Goal: Task Accomplishment & Management: Manage account settings

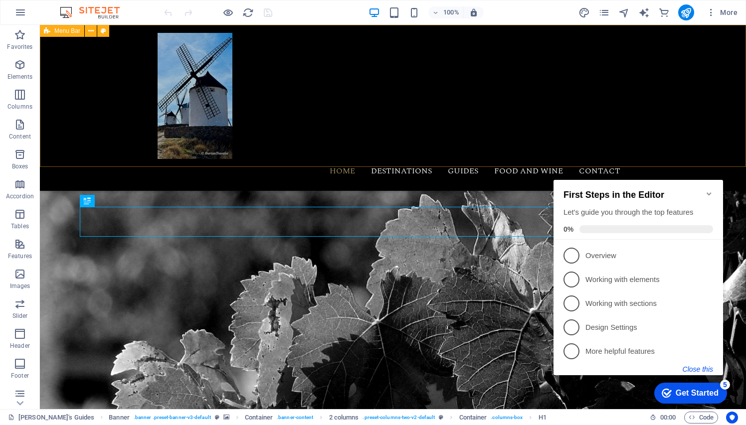
click at [694, 369] on button "Close this" at bounding box center [697, 369] width 30 height 8
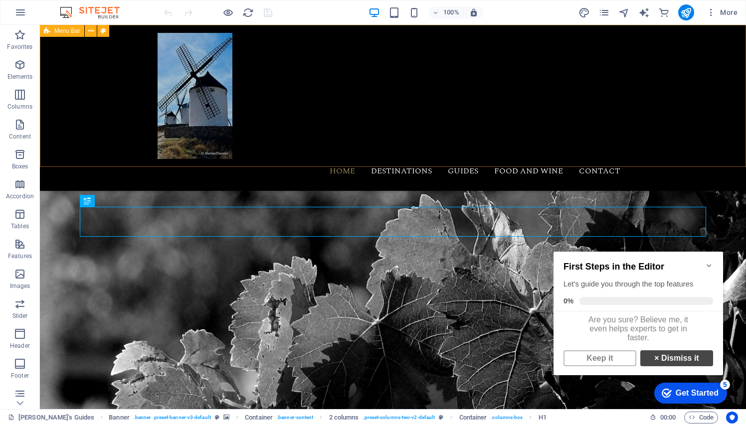
click at [686, 366] on link "× Dismiss it" at bounding box center [676, 358] width 73 height 16
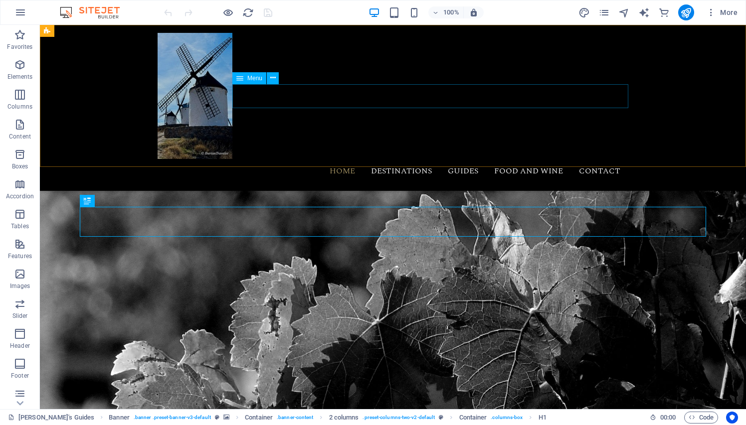
click at [465, 159] on nav "Home Destinations Guides Food and Wine Contact" at bounding box center [392, 171] width 470 height 24
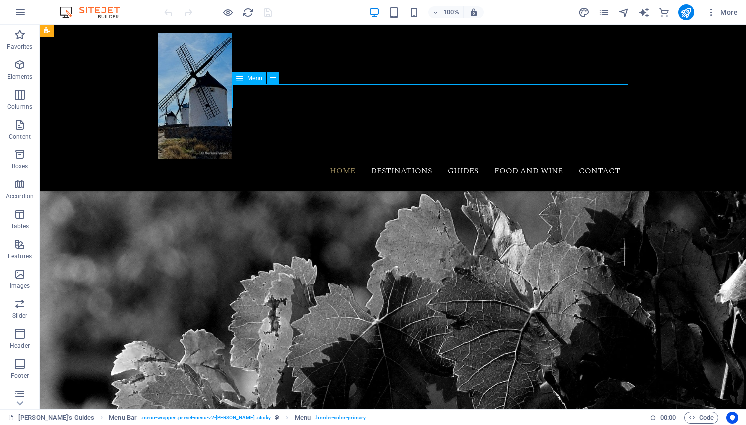
click at [469, 159] on nav "Home Destinations Guides Food and Wine Contact" at bounding box center [392, 171] width 470 height 24
click at [721, 13] on span "More" at bounding box center [721, 12] width 31 height 10
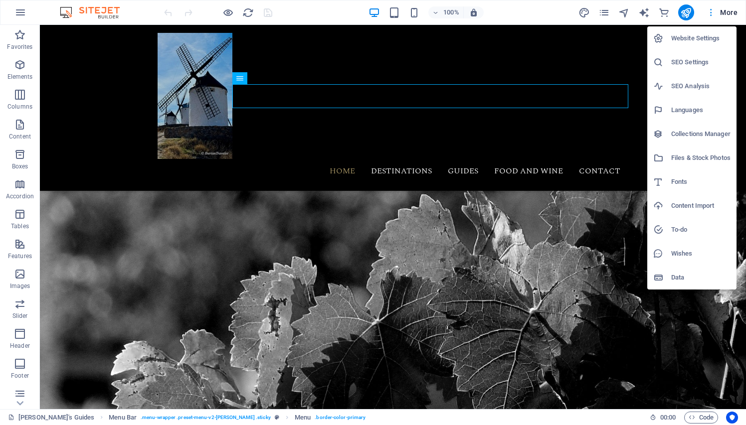
click at [721, 13] on div at bounding box center [373, 212] width 746 height 425
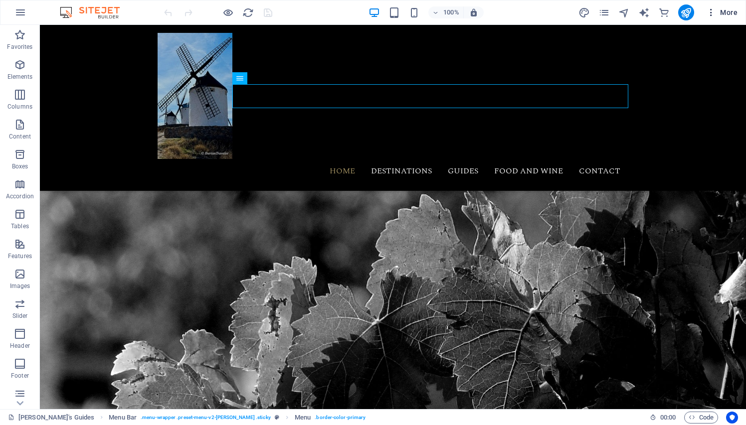
click at [711, 13] on icon "button" at bounding box center [711, 12] width 10 height 10
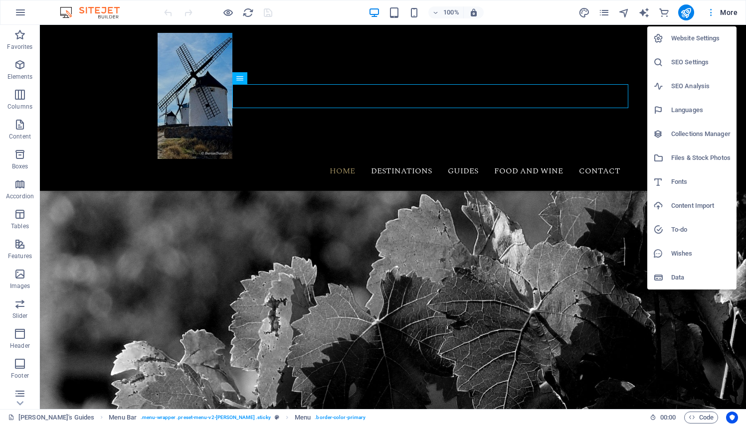
click at [711, 13] on div at bounding box center [373, 212] width 746 height 425
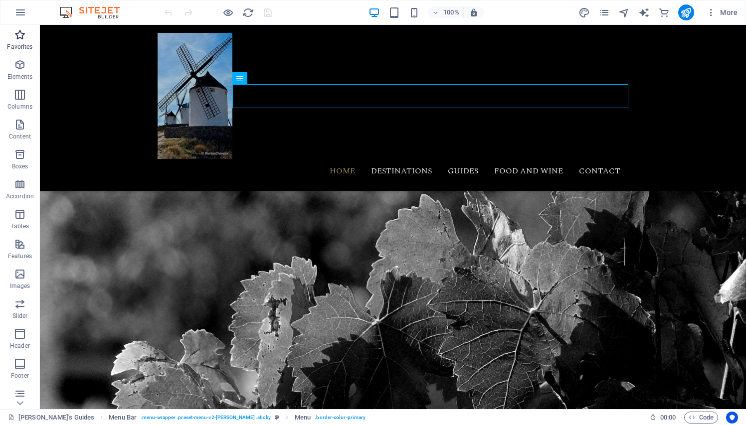
click at [20, 36] on icon "button" at bounding box center [20, 35] width 12 height 12
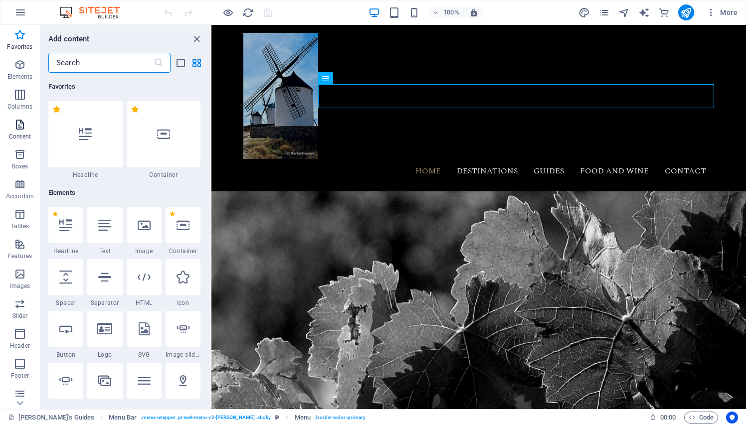
click at [18, 128] on icon "button" at bounding box center [20, 125] width 12 height 12
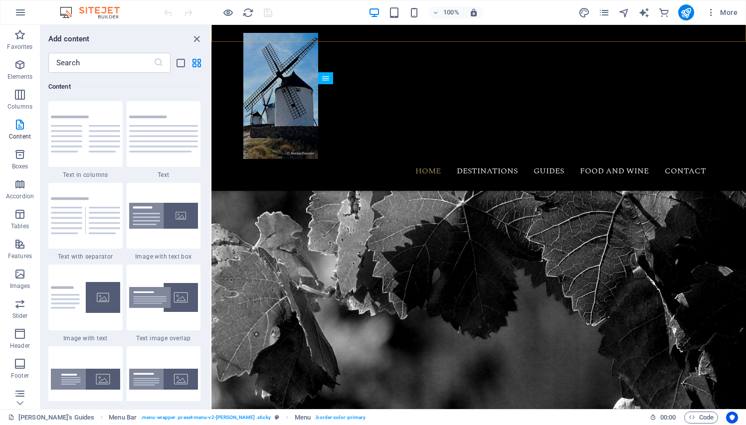
scroll to position [125, 0]
click at [552, 159] on nav "Home Destinations Guides Food and Wine Contact" at bounding box center [478, 171] width 470 height 24
click at [22, 93] on icon "button" at bounding box center [20, 95] width 12 height 12
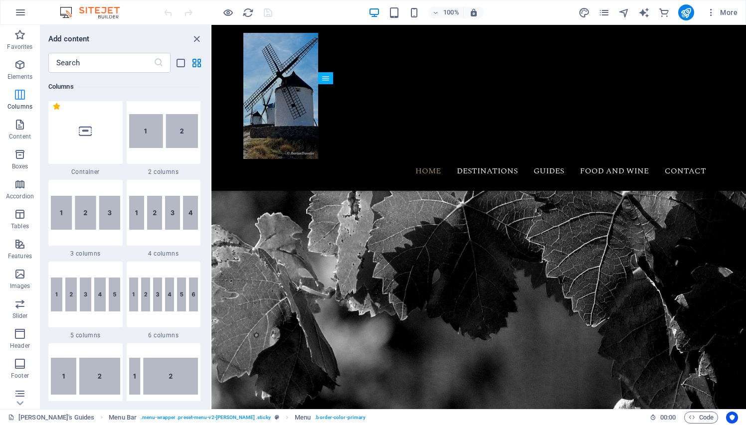
scroll to position [493, 0]
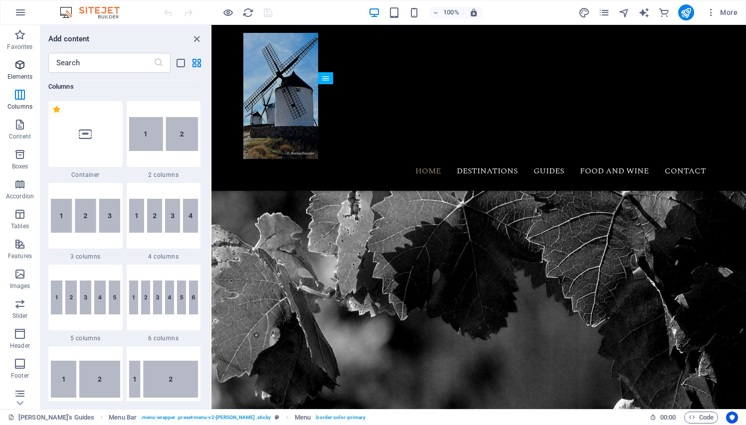
click at [19, 58] on button "Elements" at bounding box center [20, 70] width 40 height 30
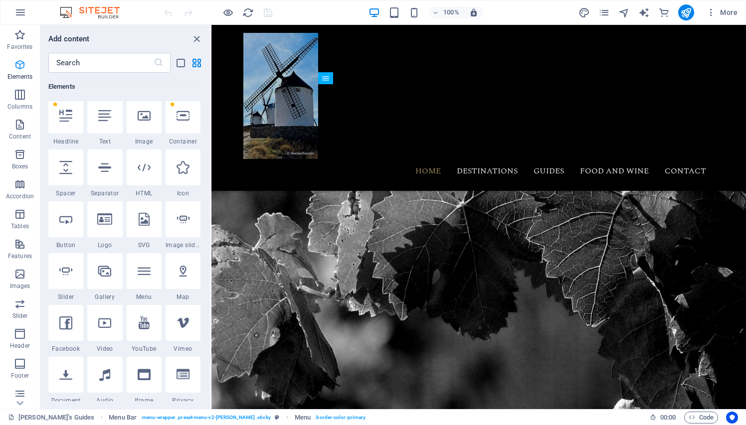
scroll to position [106, 0]
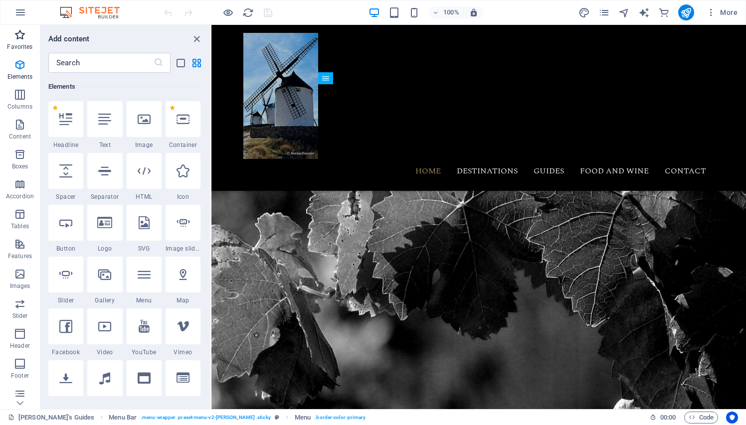
click at [17, 33] on icon "button" at bounding box center [20, 35] width 12 height 12
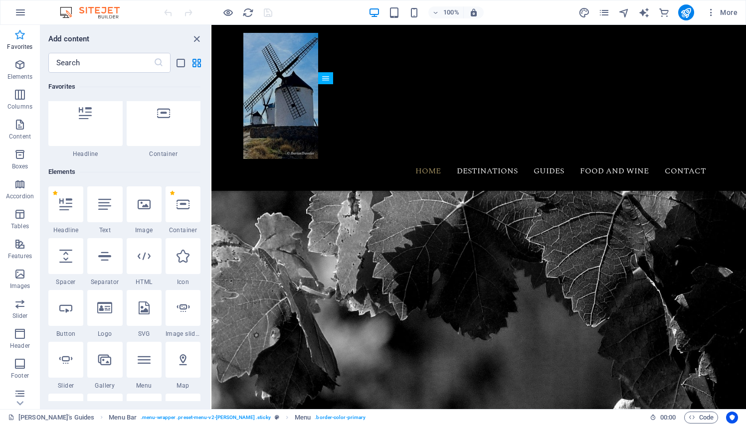
click at [17, 33] on icon "button" at bounding box center [20, 35] width 12 height 12
click at [19, 11] on icon "button" at bounding box center [20, 12] width 12 height 12
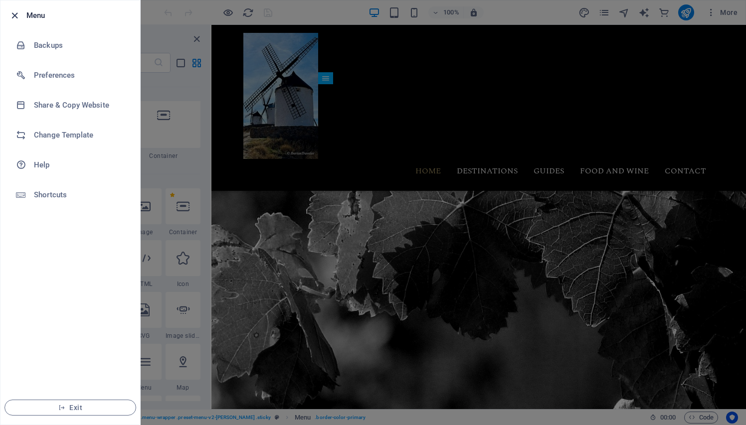
click at [14, 16] on icon "button" at bounding box center [14, 15] width 11 height 11
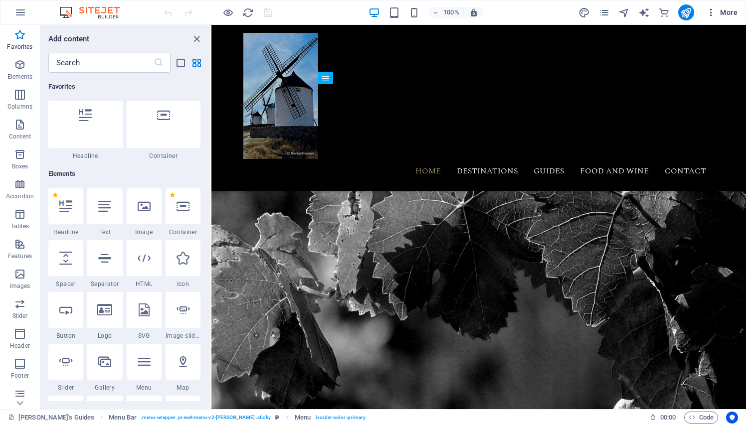
click at [730, 13] on span "More" at bounding box center [721, 12] width 31 height 10
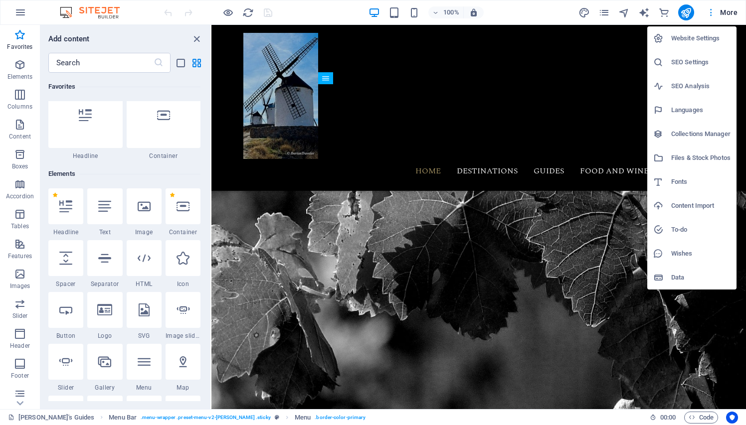
click at [730, 13] on div at bounding box center [373, 212] width 746 height 425
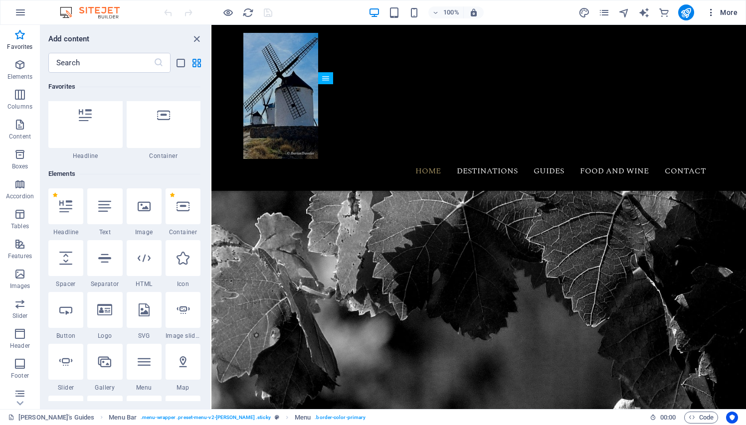
click at [730, 13] on span "More" at bounding box center [721, 12] width 31 height 10
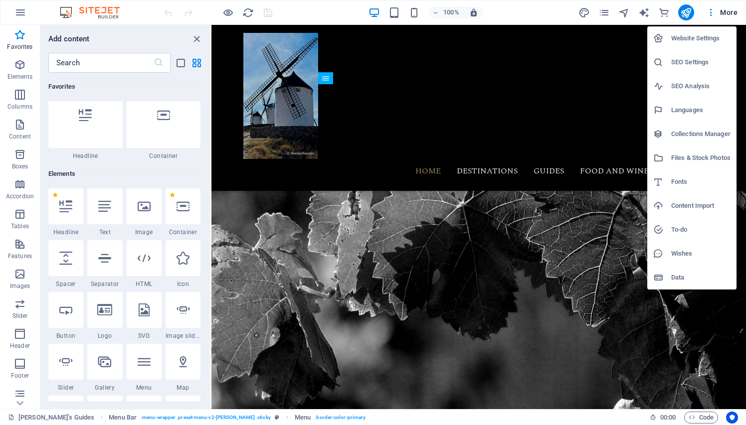
click at [718, 16] on div at bounding box center [373, 212] width 746 height 425
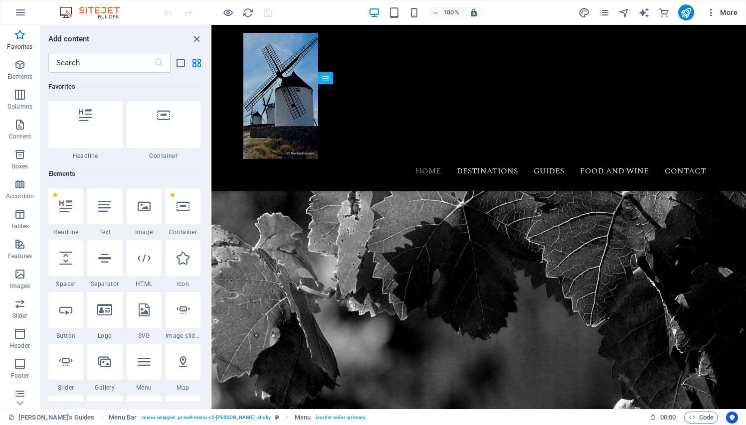
click at [709, 10] on icon "button" at bounding box center [711, 12] width 10 height 10
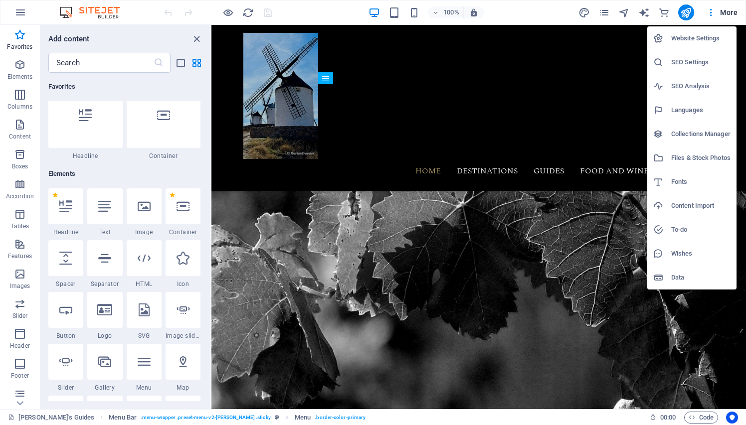
click at [709, 9] on div at bounding box center [373, 212] width 746 height 425
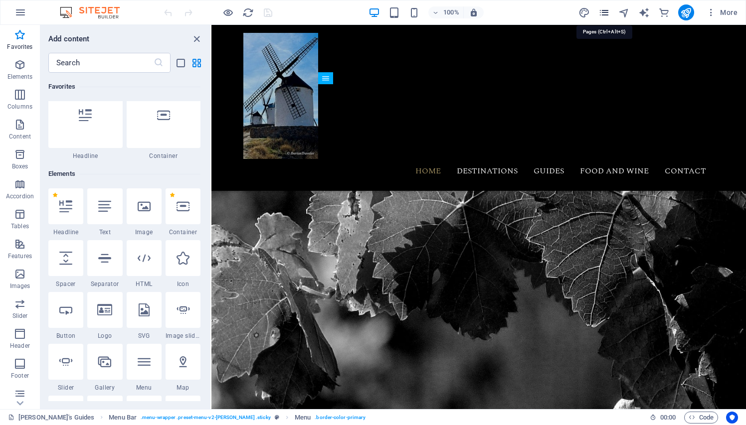
click at [605, 10] on icon "pages" at bounding box center [603, 12] width 11 height 11
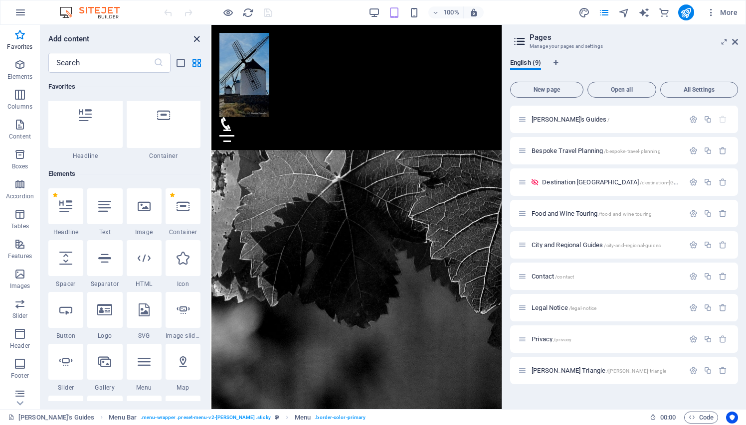
click at [195, 37] on icon "close panel" at bounding box center [196, 38] width 11 height 11
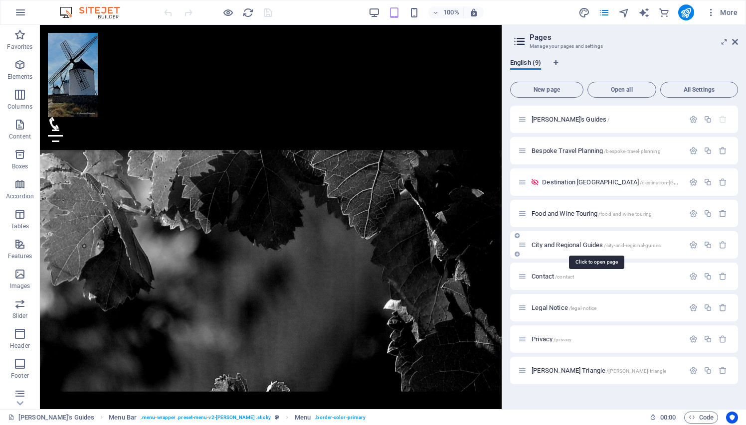
click at [565, 245] on span "City and Regional Guides /city-and-regional-guides" at bounding box center [595, 244] width 129 height 7
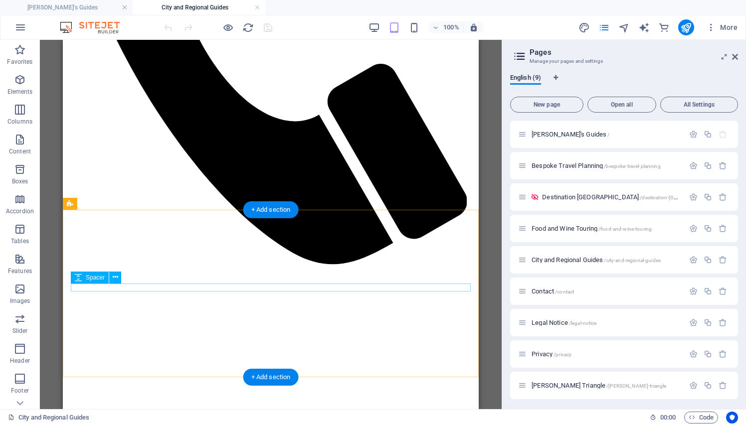
scroll to position [503, 0]
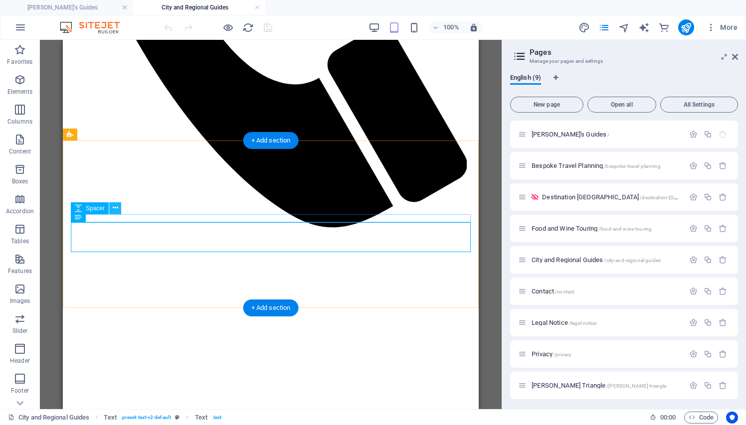
click at [115, 207] on icon at bounding box center [115, 208] width 5 height 10
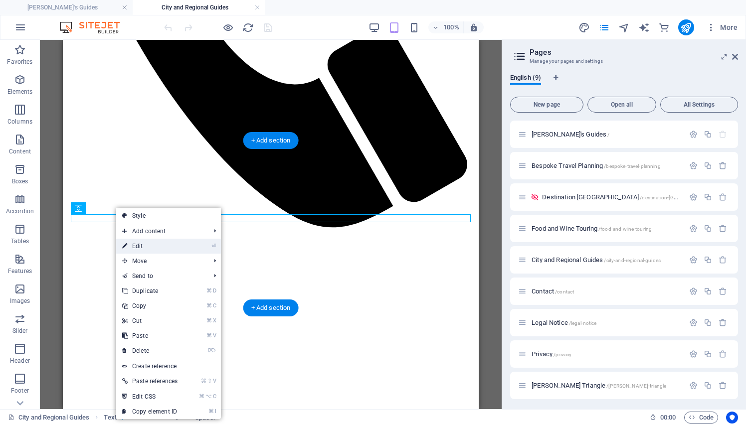
click at [134, 245] on link "⏎ Edit" at bounding box center [149, 246] width 67 height 15
select select "rem"
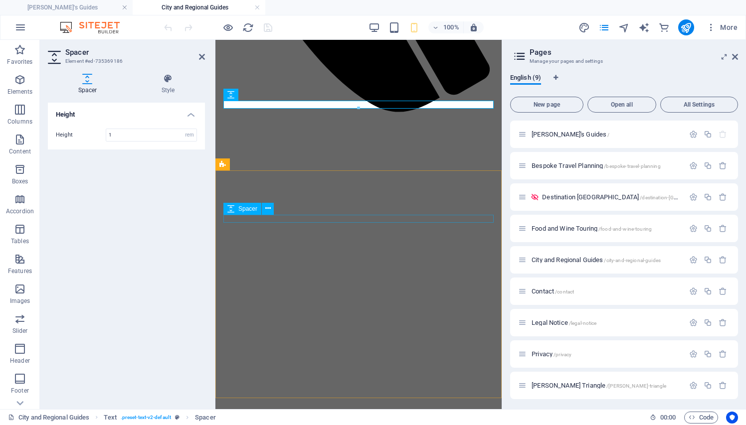
scroll to position [435, 0]
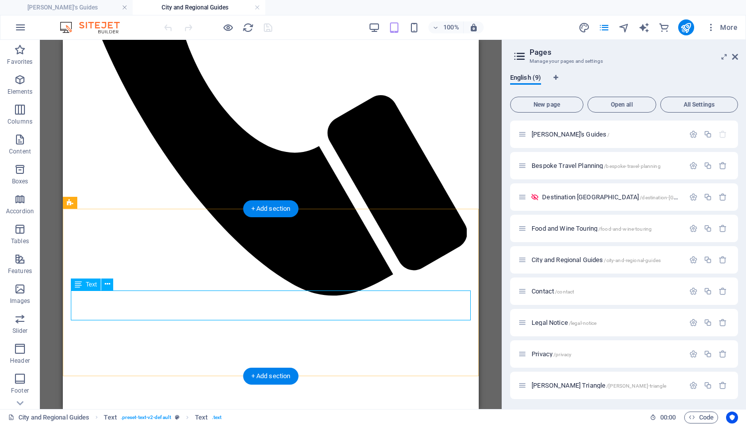
click at [76, 287] on icon at bounding box center [78, 285] width 7 height 12
click at [92, 286] on span "Text" at bounding box center [91, 285] width 11 height 6
click at [103, 257] on icon at bounding box center [103, 258] width 5 height 10
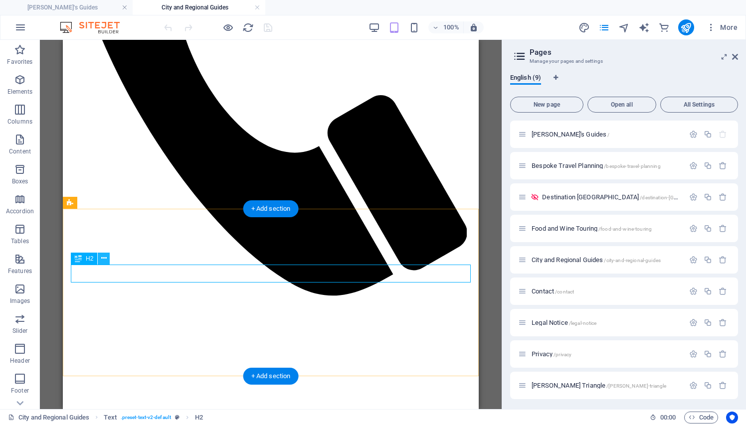
click at [105, 258] on icon at bounding box center [103, 258] width 5 height 10
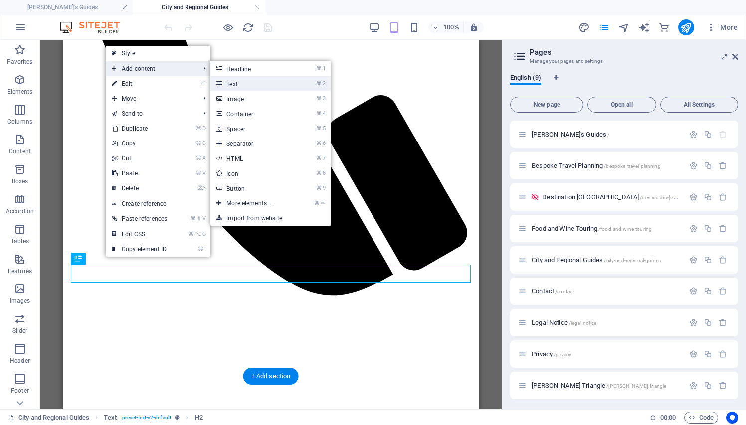
click at [239, 83] on link "⌘ 2 Text" at bounding box center [251, 83] width 82 height 15
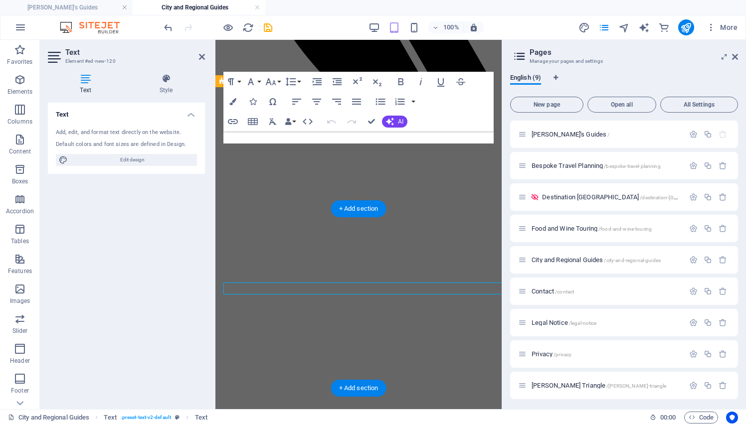
click at [141, 288] on div "Text Add, edit, and format text directly on the website. Default colors and fon…" at bounding box center [126, 252] width 157 height 299
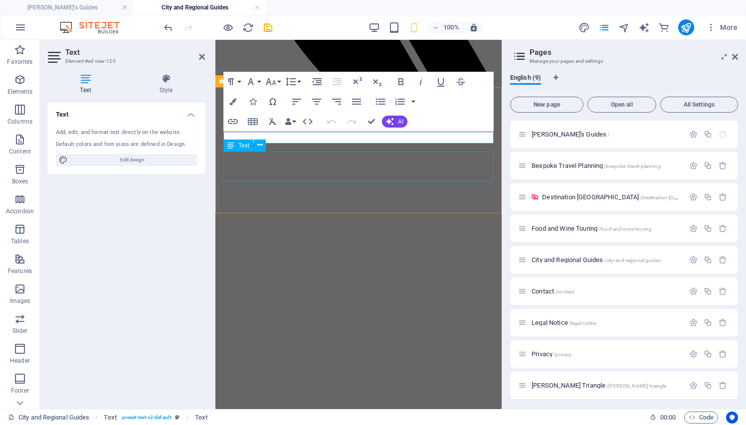
click at [245, 148] on span "Text" at bounding box center [243, 146] width 11 height 6
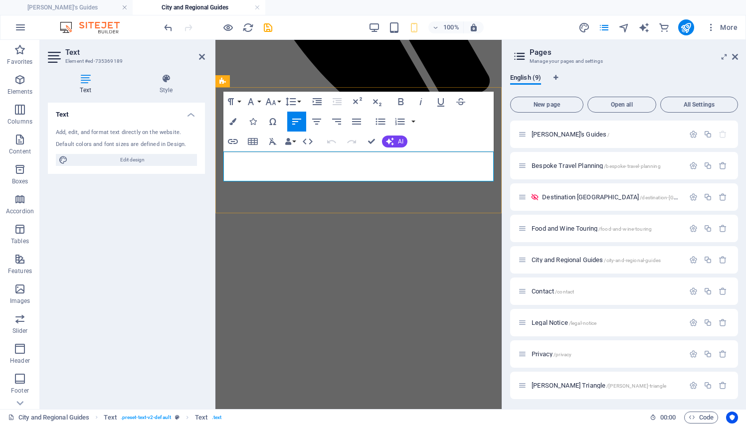
drag, startPoint x: 379, startPoint y: 173, endPoint x: 223, endPoint y: 173, distance: 156.0
click at [261, 100] on button "Font Family" at bounding box center [252, 102] width 19 height 20
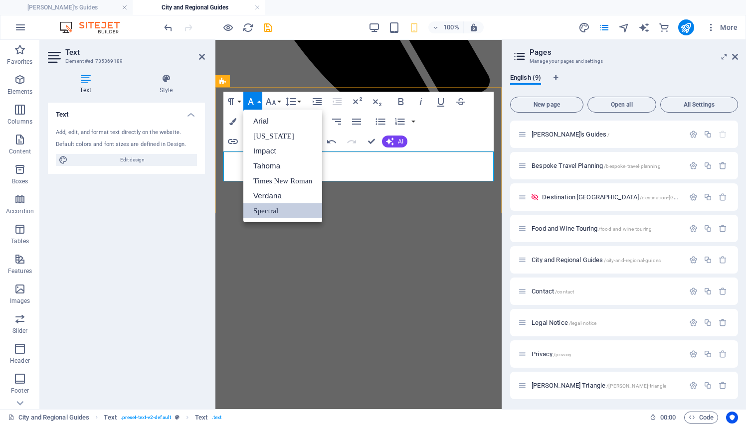
scroll to position [0, 0]
click at [274, 210] on link "Spectral" at bounding box center [282, 210] width 79 height 15
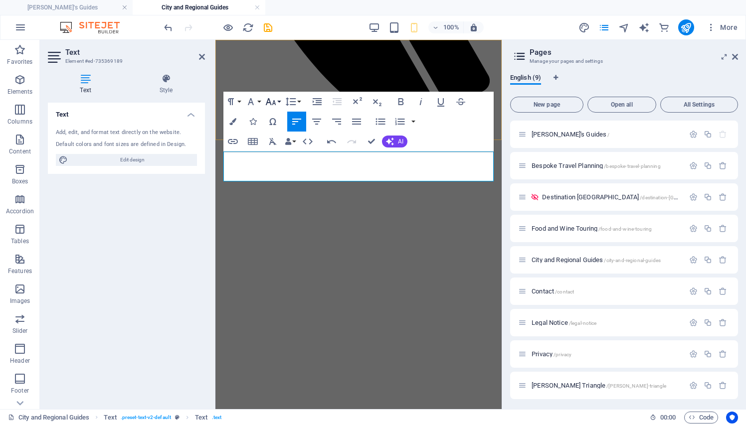
click at [278, 99] on button "Font Size" at bounding box center [272, 102] width 19 height 20
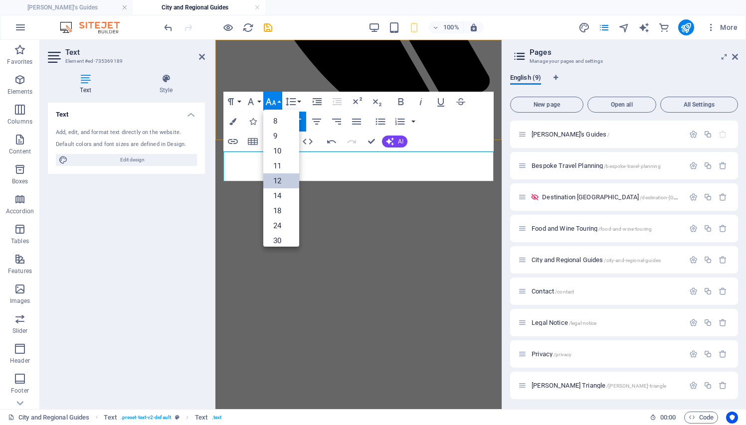
click at [279, 177] on link "12" at bounding box center [281, 180] width 36 height 15
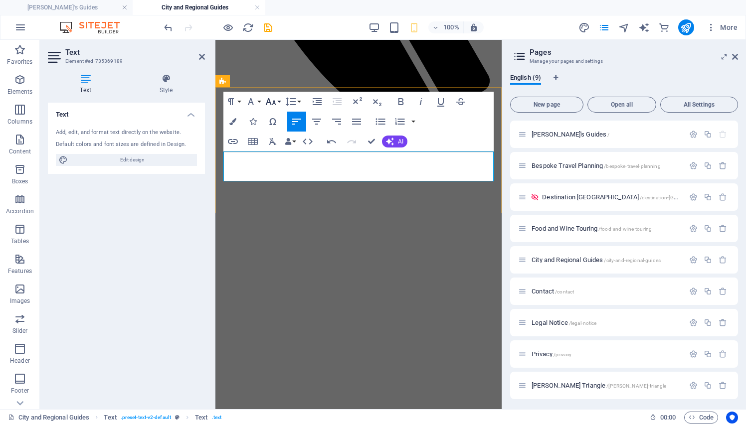
click at [279, 100] on button "Font Size" at bounding box center [272, 102] width 19 height 20
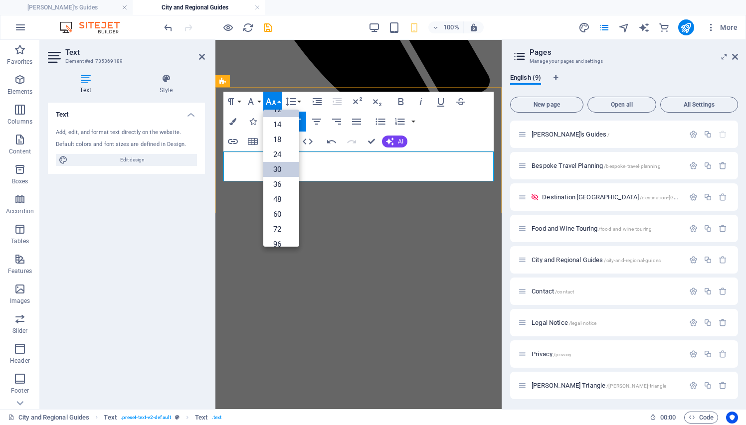
click at [279, 169] on link "30" at bounding box center [281, 169] width 36 height 15
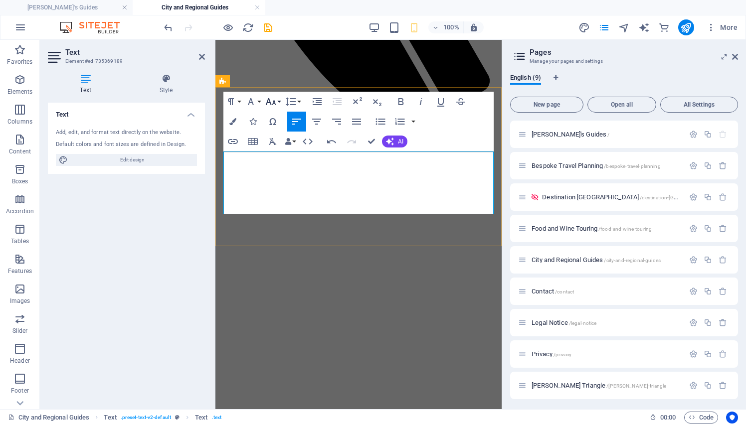
click at [279, 100] on button "Font Size" at bounding box center [272, 102] width 19 height 20
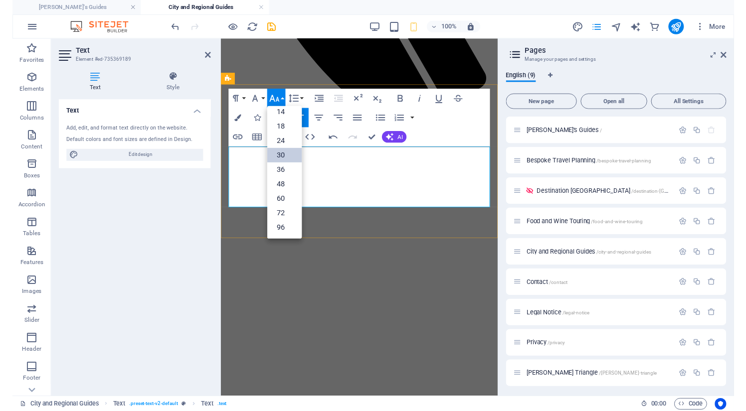
scroll to position [80, 0]
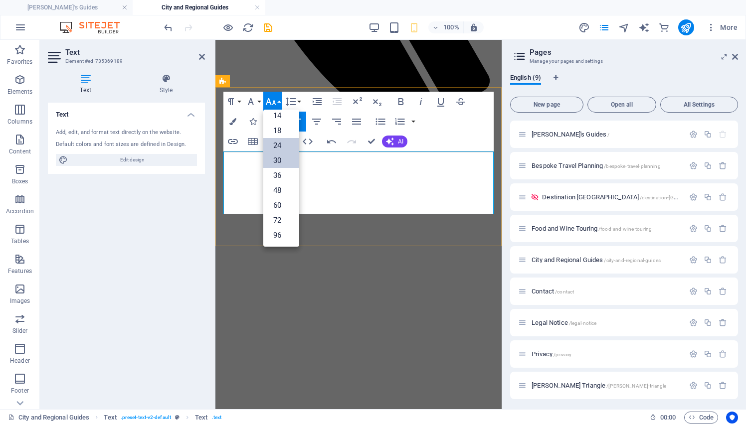
click at [280, 141] on link "24" at bounding box center [281, 145] width 36 height 15
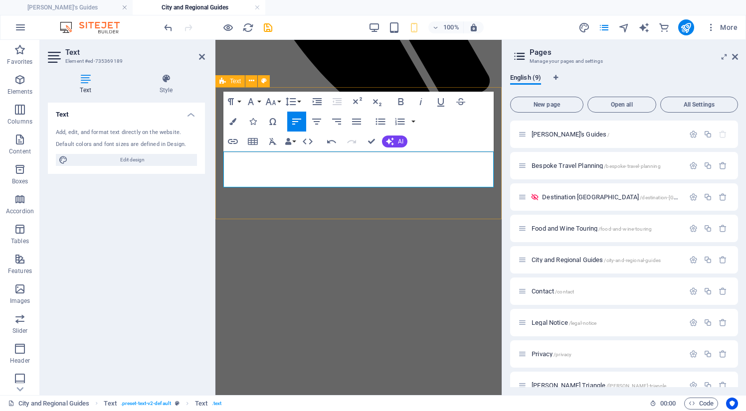
drag, startPoint x: 449, startPoint y: 178, endPoint x: 222, endPoint y: 183, distance: 226.8
click at [233, 139] on icon "button" at bounding box center [233, 142] width 12 height 12
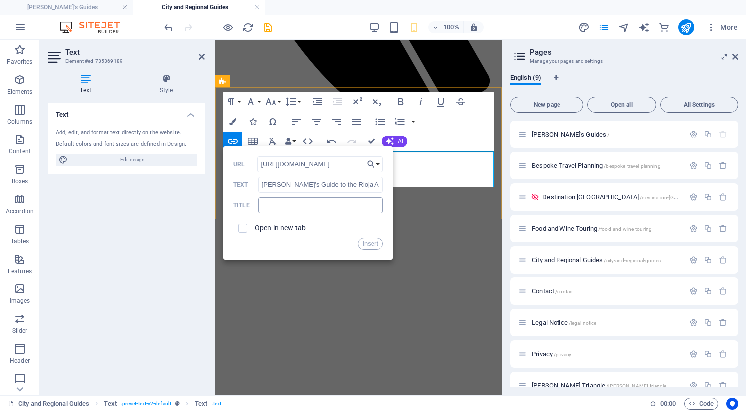
type input "[URL][DOMAIN_NAME]"
click at [289, 203] on input "text" at bounding box center [320, 205] width 125 height 16
type input "Rioja Alta & Alavesa"
click at [242, 229] on input "checkbox" at bounding box center [241, 226] width 9 height 9
checkbox input "true"
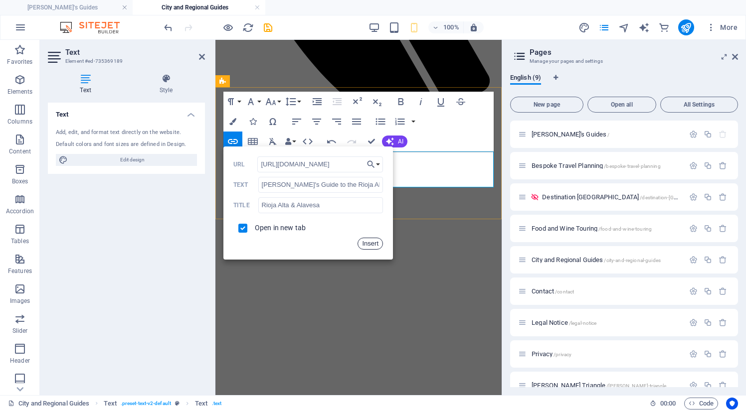
click at [370, 244] on button "Insert" at bounding box center [369, 244] width 25 height 12
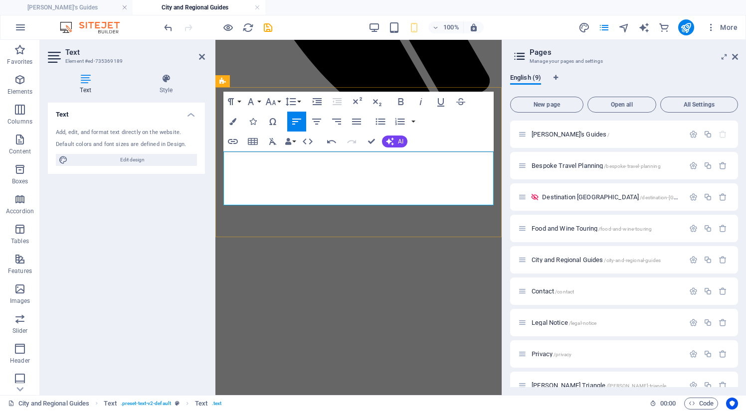
drag, startPoint x: 358, startPoint y: 199, endPoint x: 222, endPoint y: 193, distance: 136.2
click at [277, 102] on button "Font Size" at bounding box center [272, 102] width 19 height 20
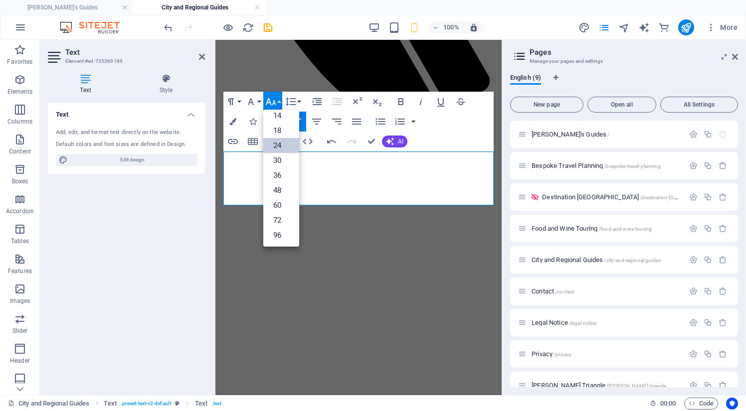
click at [279, 146] on link "24" at bounding box center [281, 145] width 36 height 15
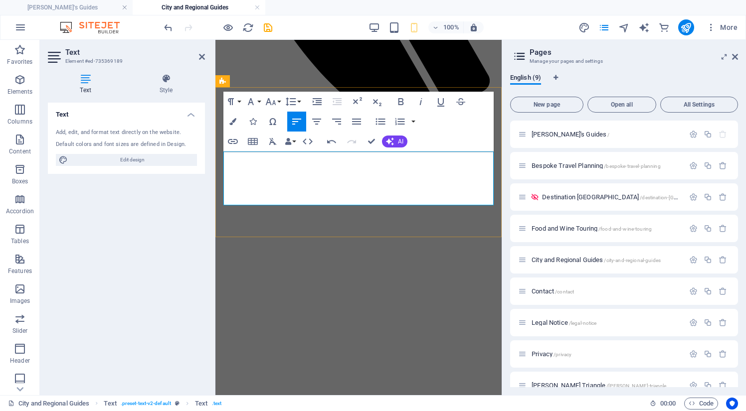
drag, startPoint x: 417, startPoint y: 197, endPoint x: 224, endPoint y: 191, distance: 192.5
type input "[PERSON_NAME]'s Guide to the [GEOGRAPHIC_DATA]"
checkbox input "false"
click at [233, 139] on icon "button" at bounding box center [233, 141] width 10 height 5
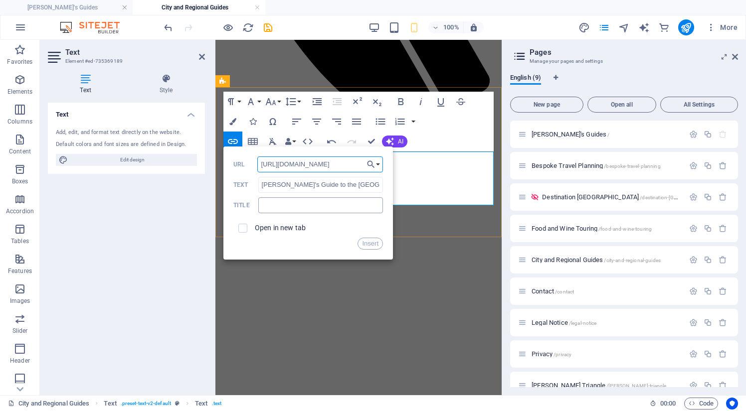
type input "[URL][DOMAIN_NAME]"
click at [291, 206] on input "text" at bounding box center [320, 205] width 125 height 16
type input "r"
type input "[GEOGRAPHIC_DATA]"
click at [242, 227] on input "checkbox" at bounding box center [241, 226] width 9 height 9
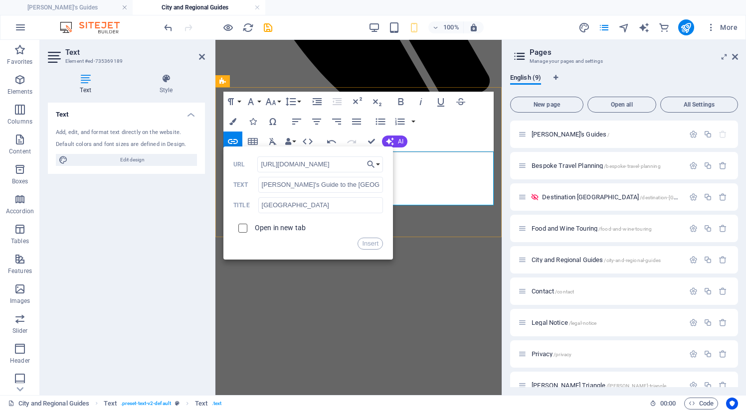
checkbox input "true"
click at [368, 244] on button "Insert" at bounding box center [369, 244] width 25 height 12
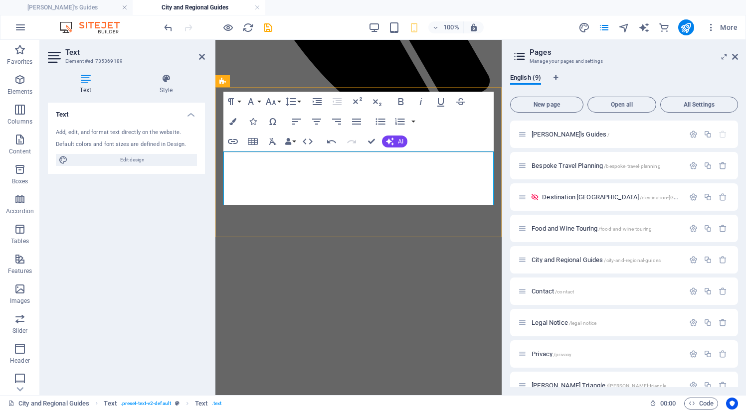
drag, startPoint x: 409, startPoint y: 195, endPoint x: 221, endPoint y: 197, distance: 187.9
click at [401, 100] on icon "button" at bounding box center [401, 102] width 12 height 12
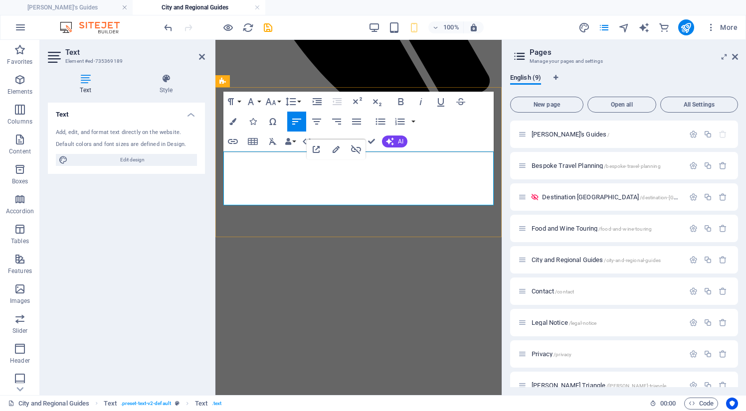
drag, startPoint x: 453, startPoint y: 175, endPoint x: 224, endPoint y: 176, distance: 228.3
click at [401, 101] on icon "button" at bounding box center [401, 102] width 12 height 12
drag, startPoint x: 435, startPoint y: 160, endPoint x: 225, endPoint y: 165, distance: 209.9
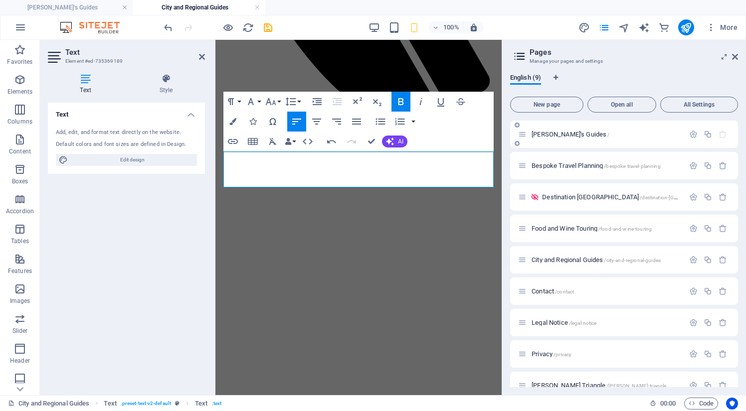
click at [551, 134] on span "[PERSON_NAME]'s Guides /" at bounding box center [570, 134] width 78 height 7
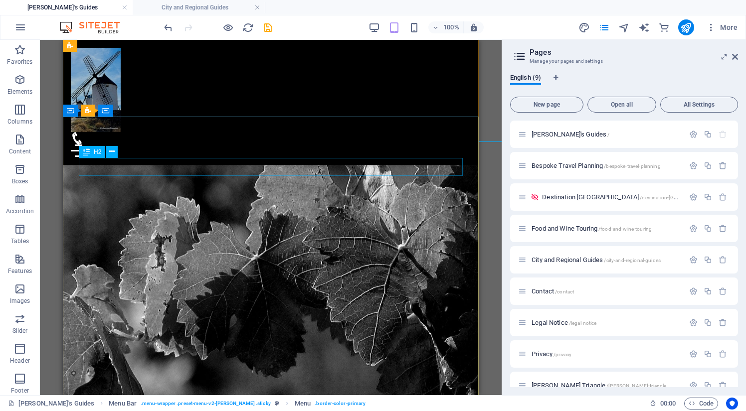
scroll to position [23, 0]
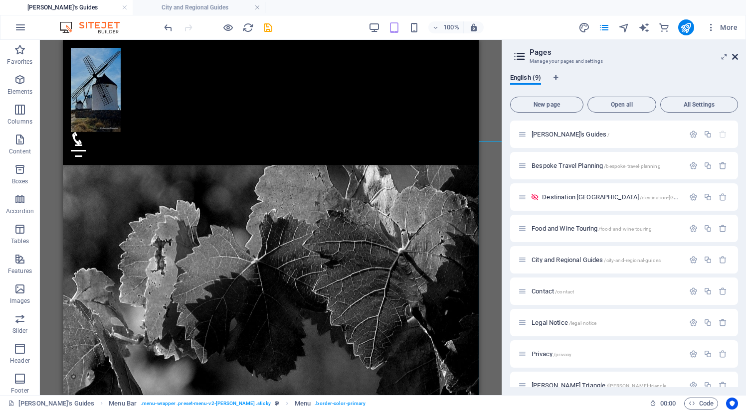
click at [734, 55] on icon at bounding box center [735, 57] width 6 height 8
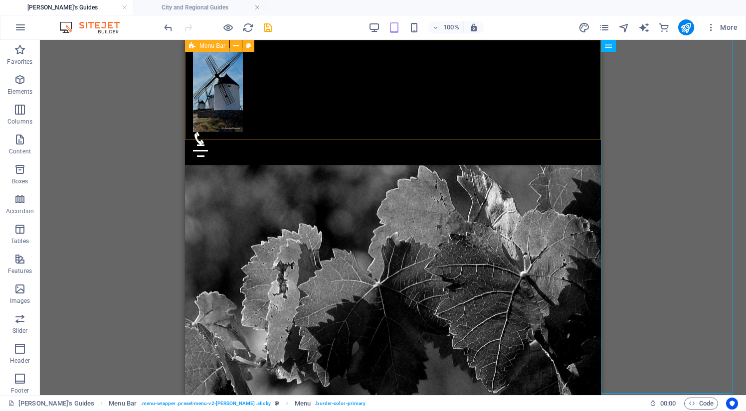
scroll to position [0, 0]
click at [687, 25] on icon "publish" at bounding box center [685, 27] width 11 height 11
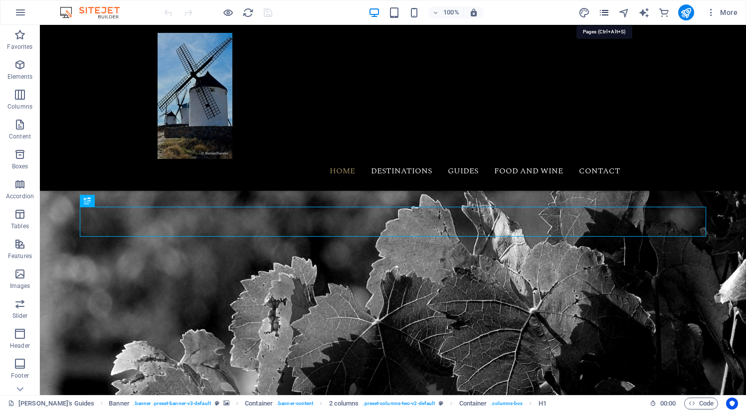
click at [605, 13] on icon "pages" at bounding box center [603, 12] width 11 height 11
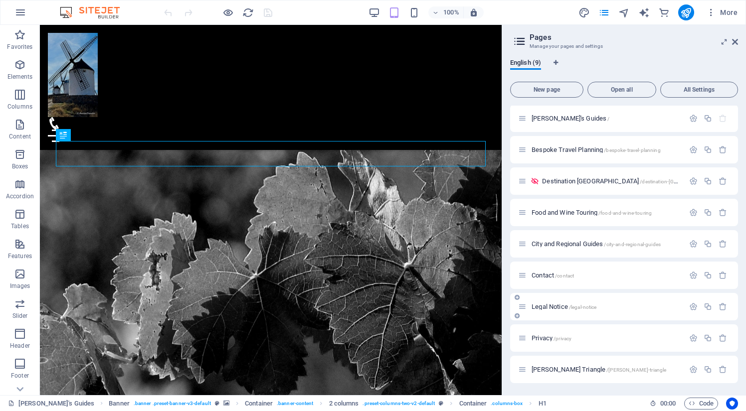
scroll to position [1, 0]
click at [642, 274] on p "Contact /contact" at bounding box center [606, 275] width 150 height 6
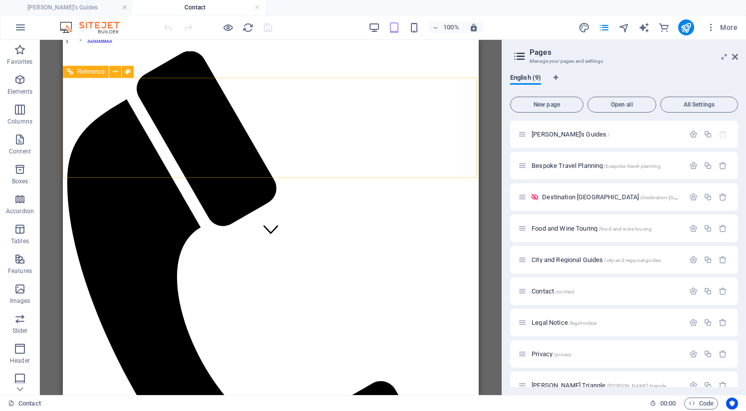
scroll to position [143, 0]
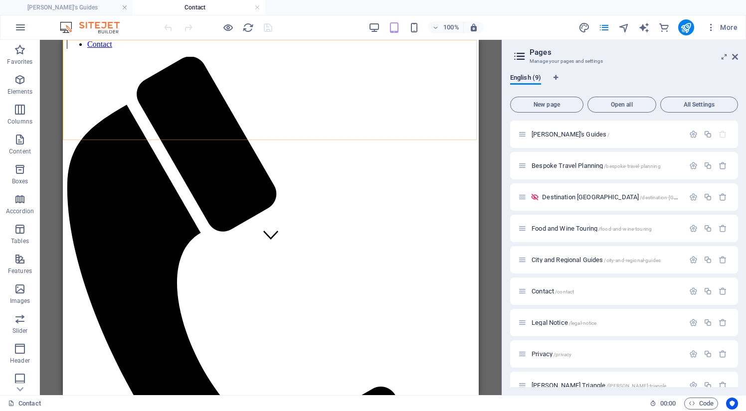
click at [439, 92] on figure at bounding box center [267, 323] width 400 height 533
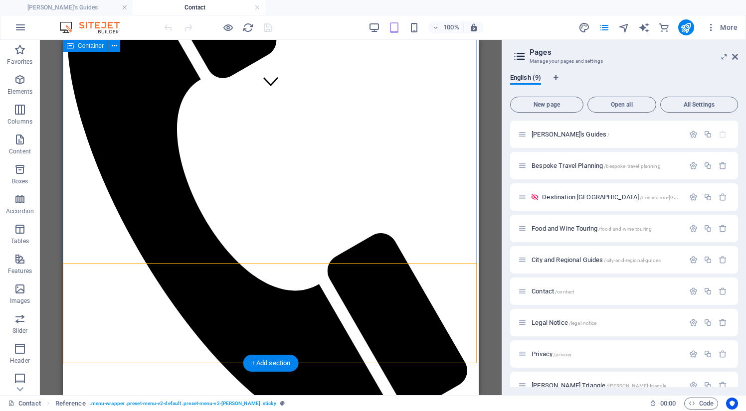
scroll to position [296, 0]
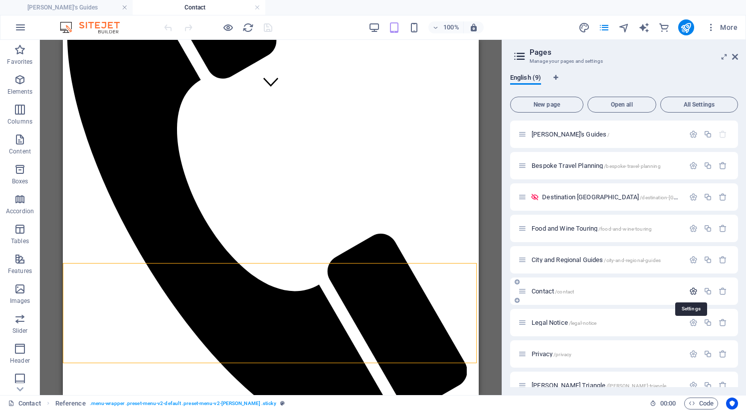
click at [693, 291] on icon "button" at bounding box center [693, 291] width 8 height 8
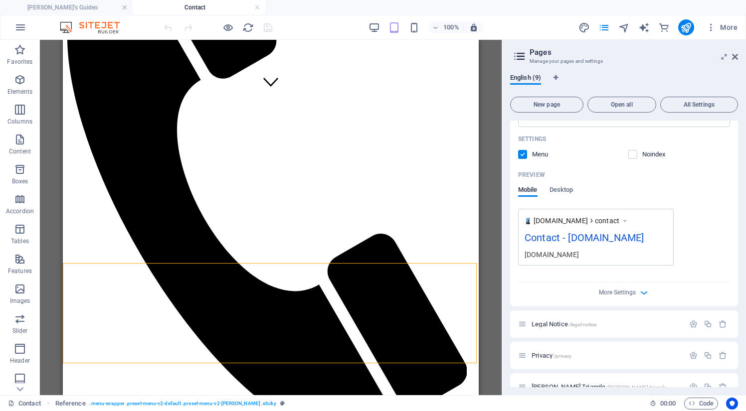
scroll to position [376, 0]
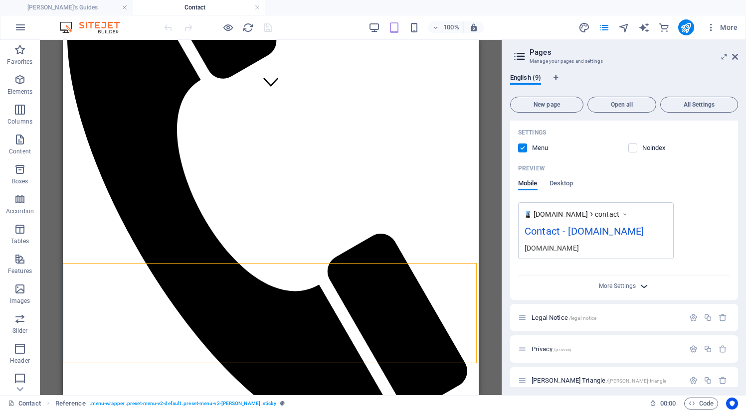
click at [643, 286] on icon "button" at bounding box center [643, 286] width 11 height 11
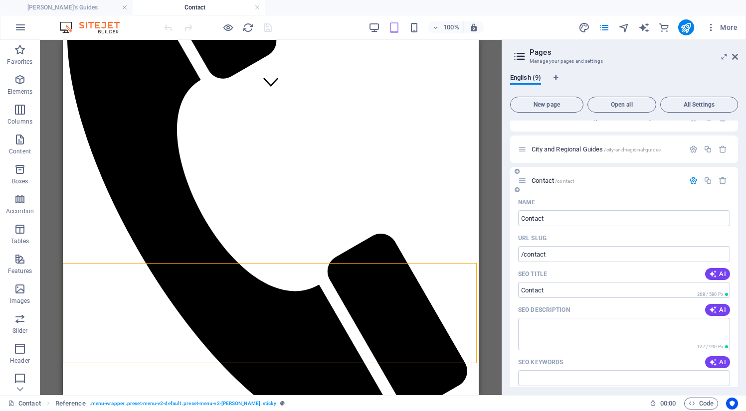
scroll to position [95, 0]
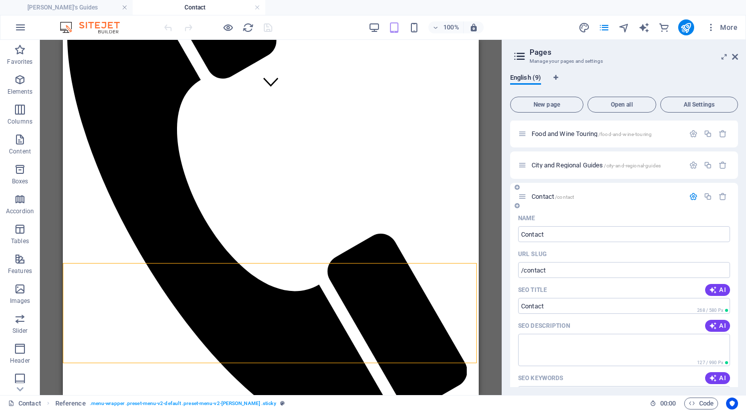
click at [691, 196] on icon "button" at bounding box center [693, 196] width 8 height 8
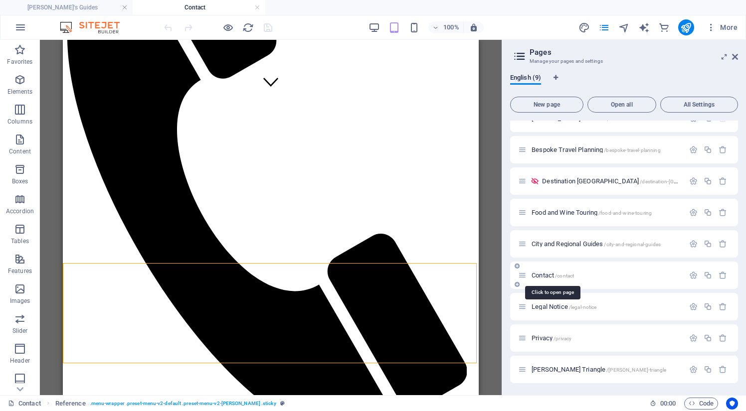
click at [550, 276] on span "Contact /contact" at bounding box center [552, 275] width 42 height 7
click at [616, 275] on p "Contact /contact" at bounding box center [606, 275] width 150 height 6
click at [19, 287] on icon "button" at bounding box center [20, 286] width 12 height 12
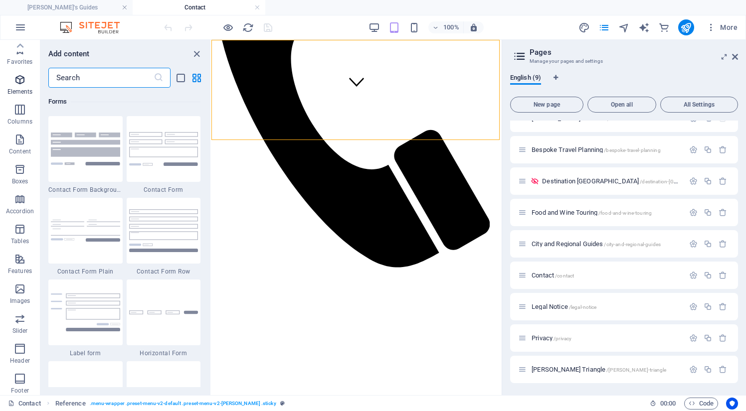
scroll to position [0, 0]
click at [711, 30] on icon "button" at bounding box center [711, 27] width 10 height 10
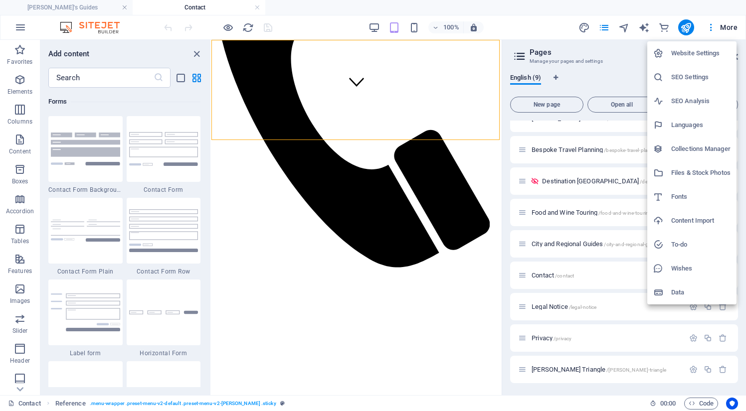
click at [710, 53] on h6 "Website Settings" at bounding box center [700, 53] width 59 height 12
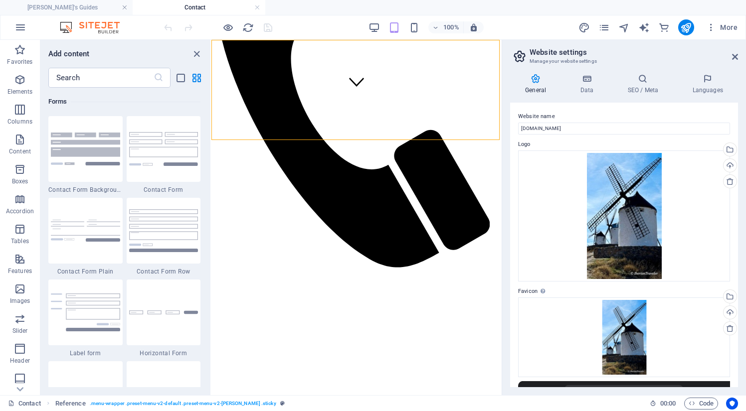
click at [534, 79] on icon at bounding box center [535, 79] width 51 height 10
click at [587, 78] on icon at bounding box center [586, 79] width 43 height 10
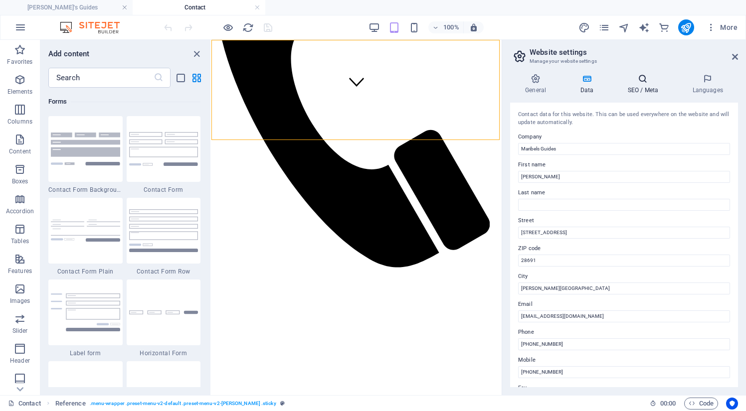
click at [640, 90] on h4 "SEO / Meta" at bounding box center [644, 84] width 65 height 21
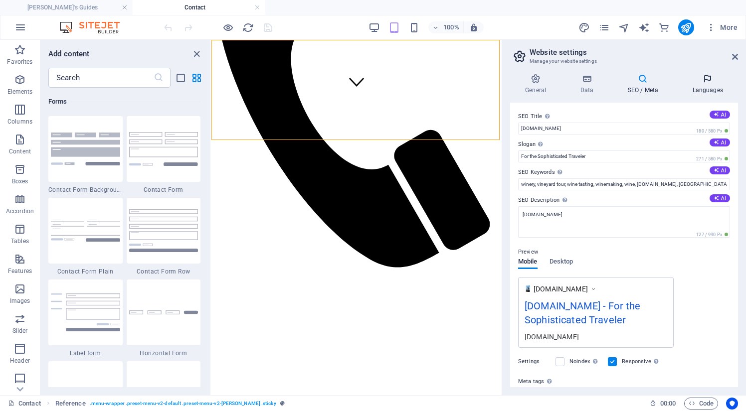
click at [703, 86] on h4 "Languages" at bounding box center [707, 84] width 61 height 21
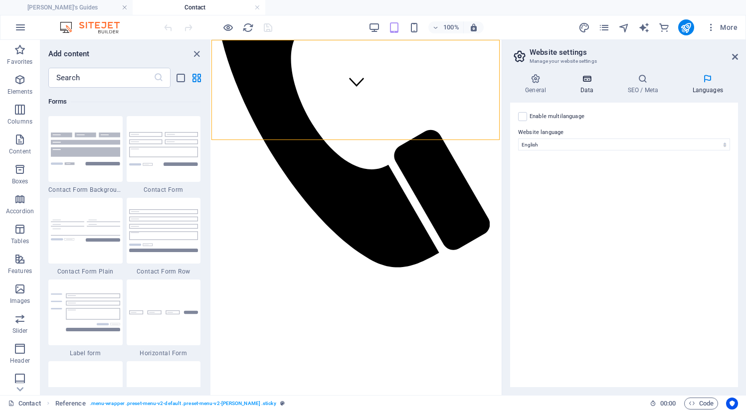
click at [588, 82] on icon at bounding box center [586, 79] width 43 height 10
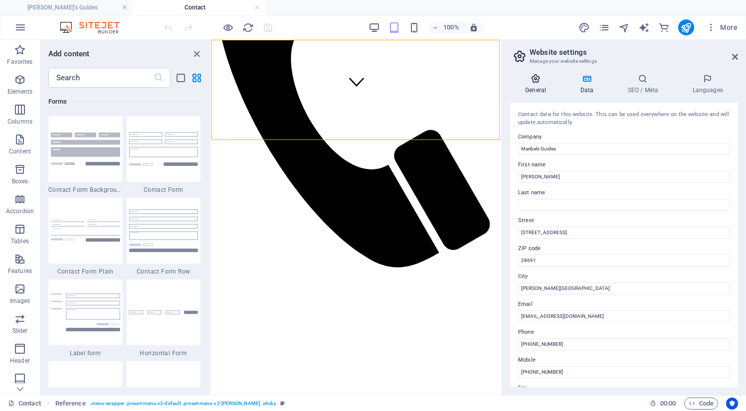
click at [537, 80] on icon at bounding box center [535, 79] width 51 height 10
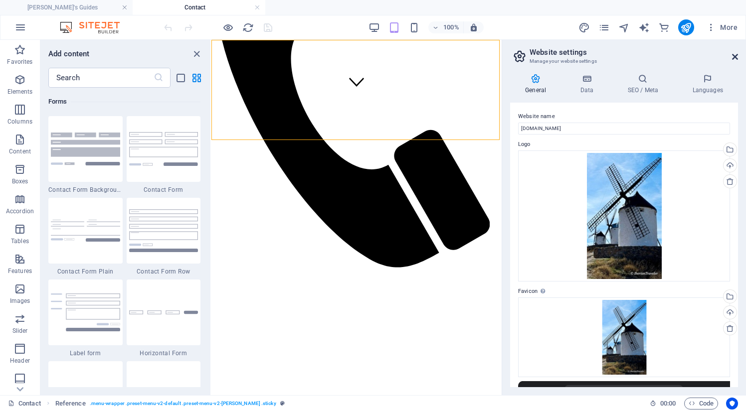
click at [735, 56] on icon at bounding box center [735, 57] width 6 height 8
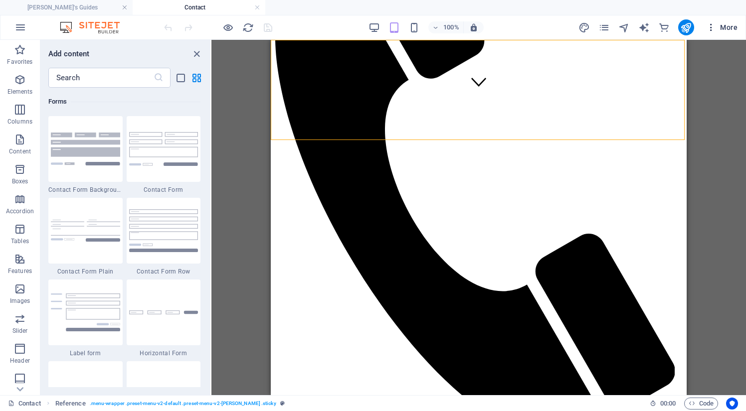
click at [709, 27] on icon "button" at bounding box center [711, 27] width 10 height 10
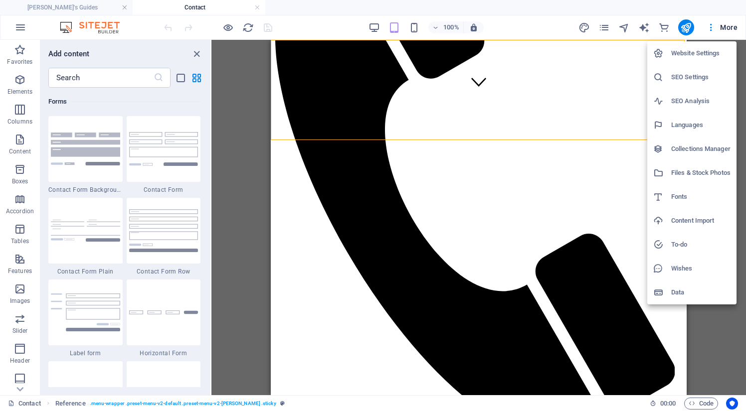
click at [681, 149] on h6 "Collections Manager" at bounding box center [700, 149] width 59 height 12
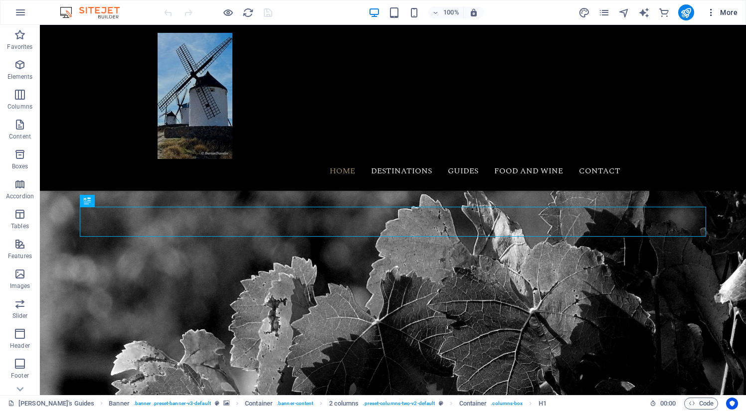
click at [711, 11] on icon "button" at bounding box center [711, 12] width 10 height 10
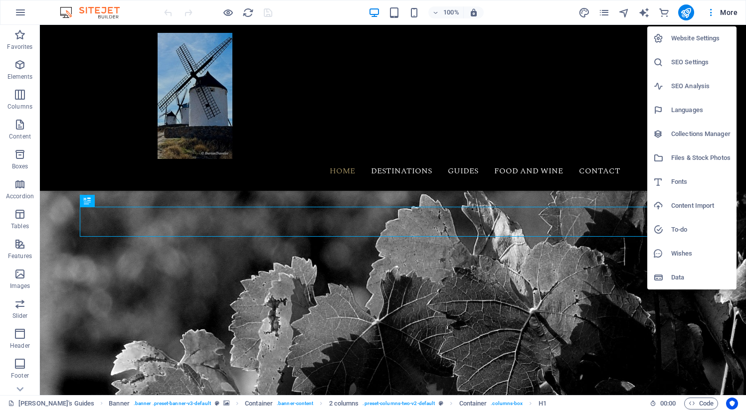
click at [726, 14] on div at bounding box center [373, 205] width 746 height 411
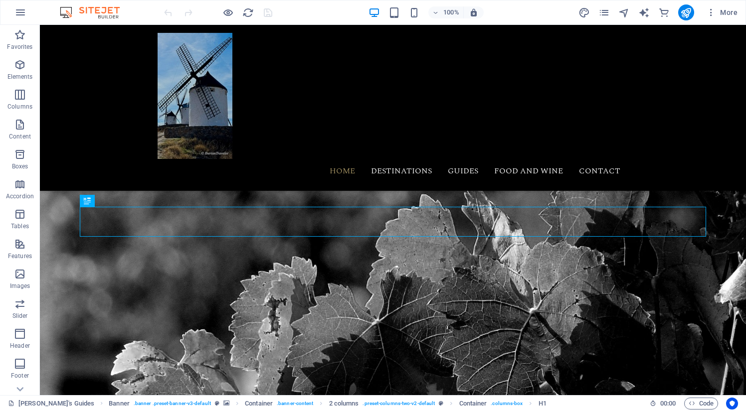
click at [726, 14] on span "More" at bounding box center [721, 12] width 31 height 10
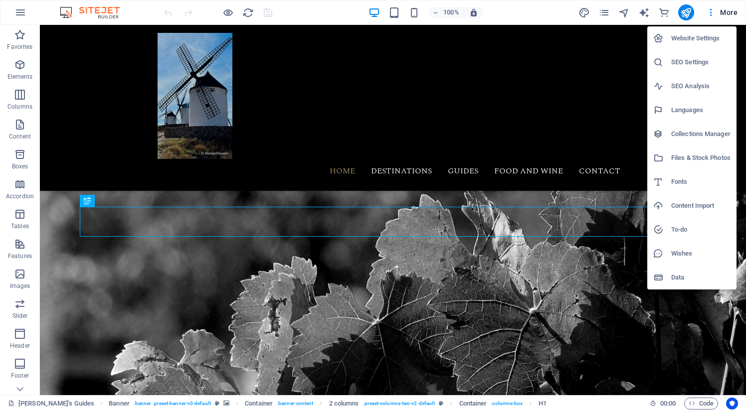
click at [710, 13] on div at bounding box center [373, 205] width 746 height 411
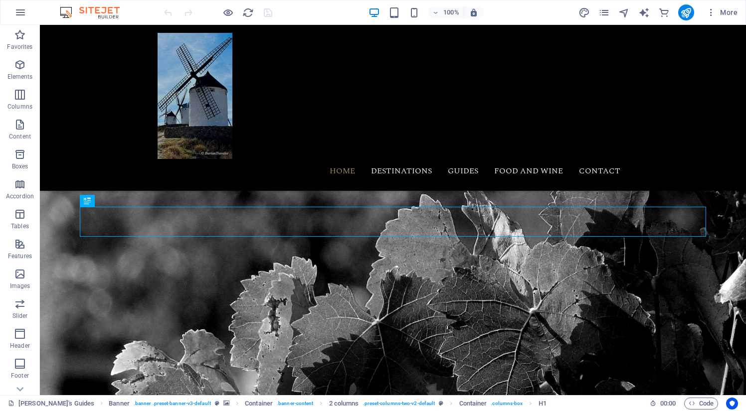
click at [710, 13] on icon "button" at bounding box center [711, 12] width 10 height 10
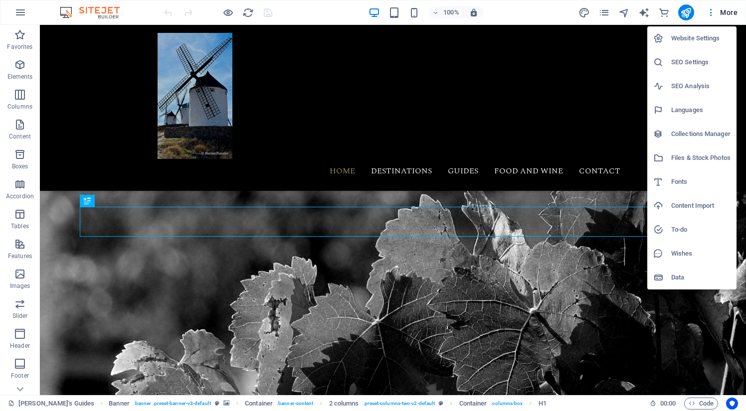
click at [605, 12] on div at bounding box center [373, 205] width 746 height 411
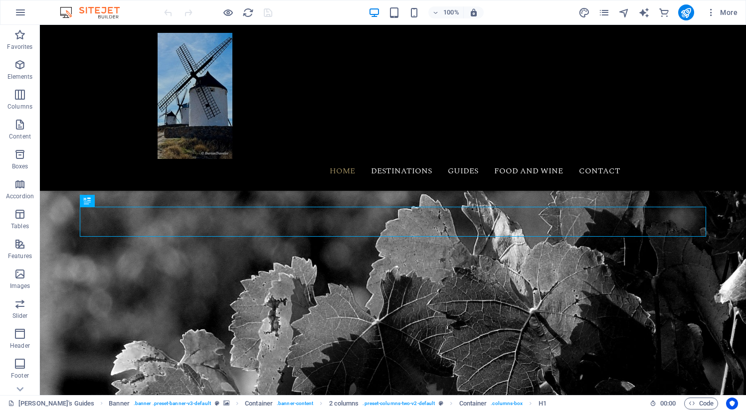
click at [605, 12] on icon "pages" at bounding box center [603, 12] width 11 height 11
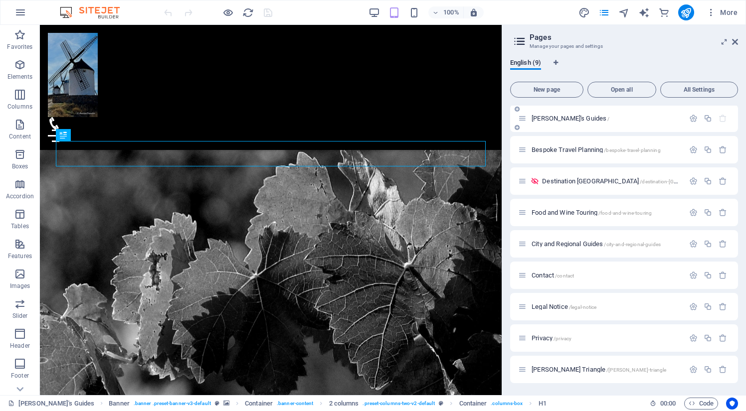
scroll to position [1, 0]
click at [516, 284] on icon at bounding box center [516, 285] width 5 height 6
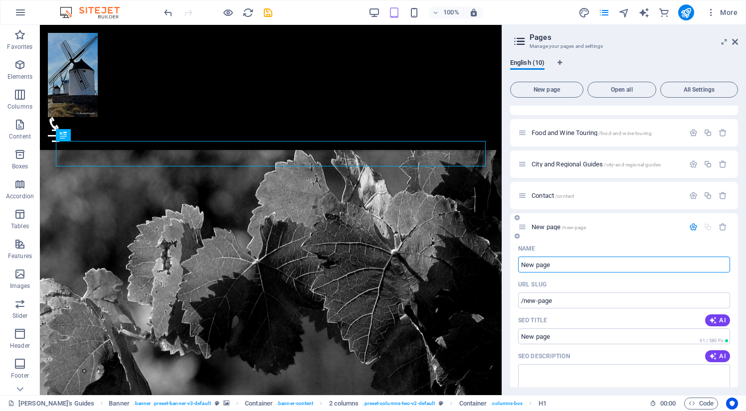
scroll to position [69, 0]
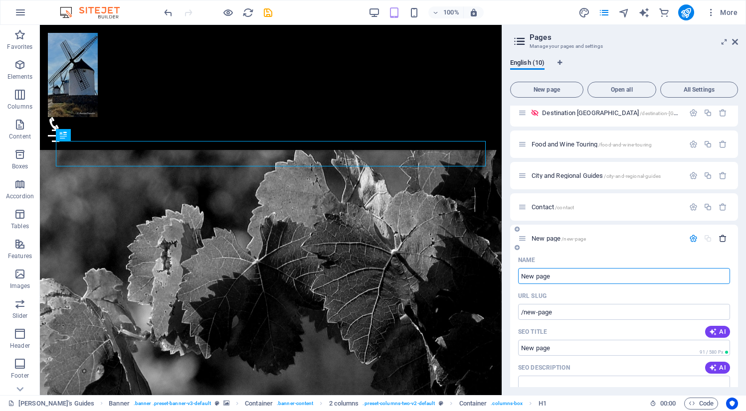
click at [722, 238] on icon "button" at bounding box center [722, 238] width 8 height 8
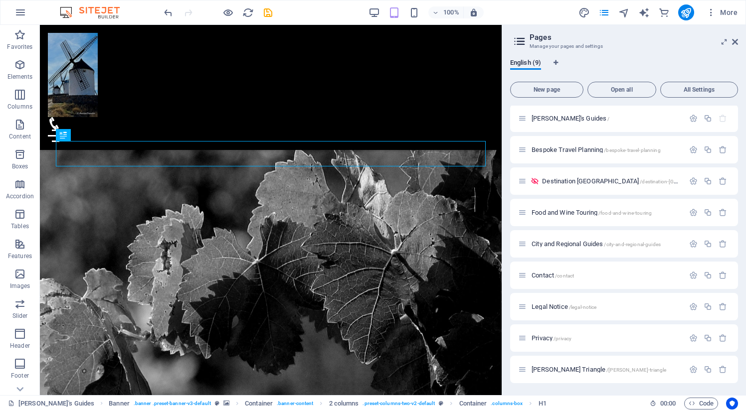
scroll to position [1, 0]
click at [543, 275] on span "Contact /contact" at bounding box center [552, 275] width 42 height 7
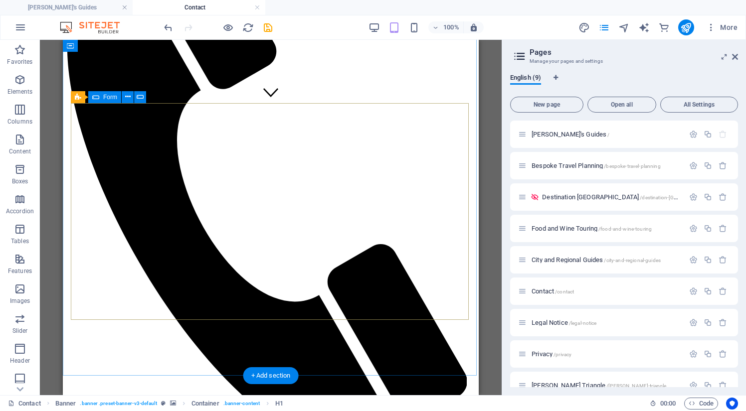
scroll to position [304, 0]
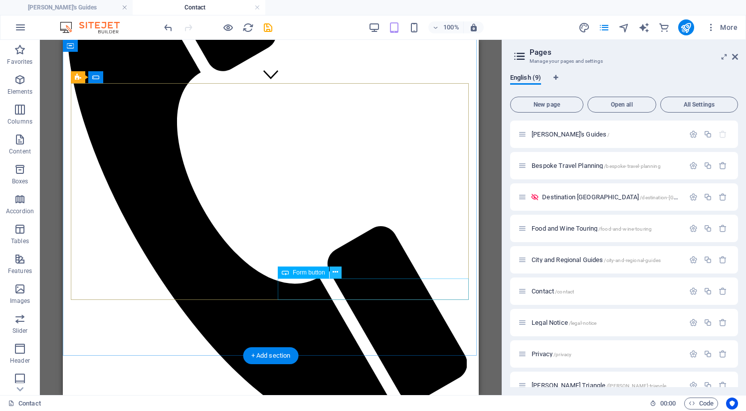
click at [336, 272] on icon at bounding box center [334, 272] width 5 height 10
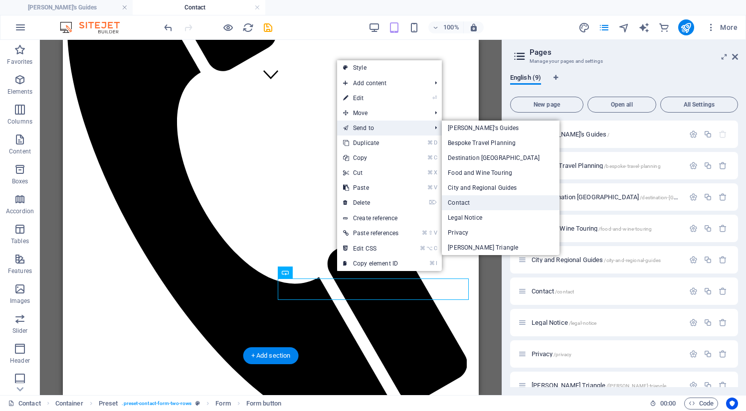
click at [465, 202] on link "Contact" at bounding box center [501, 202] width 118 height 15
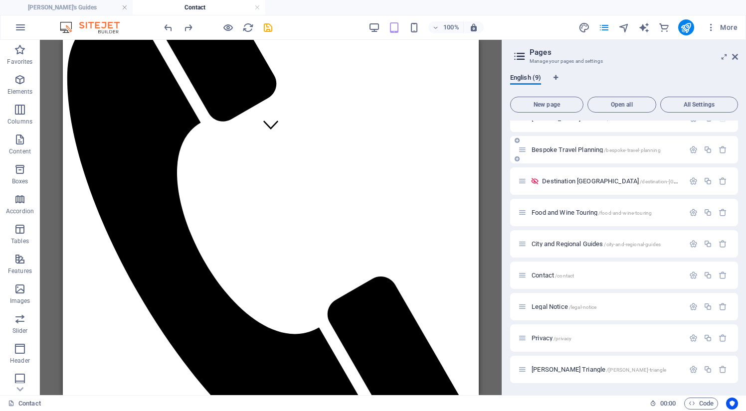
scroll to position [16, 0]
click at [692, 274] on icon "button" at bounding box center [693, 275] width 8 height 8
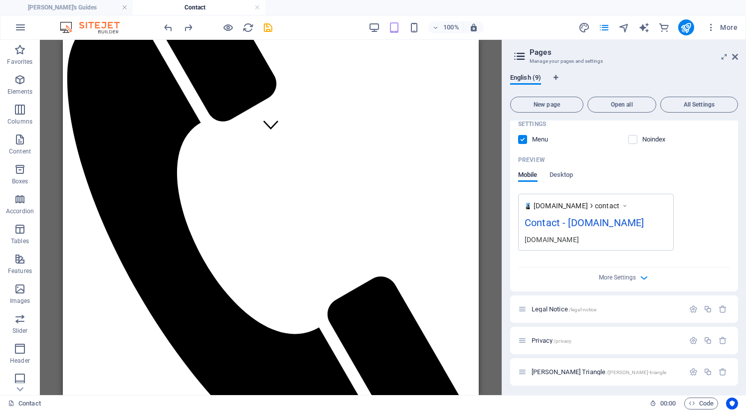
scroll to position [385, 0]
click at [642, 276] on icon "button" at bounding box center [643, 277] width 11 height 11
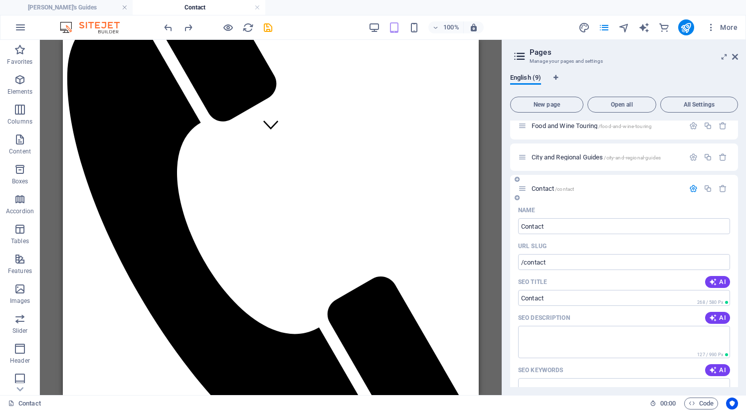
scroll to position [83, 0]
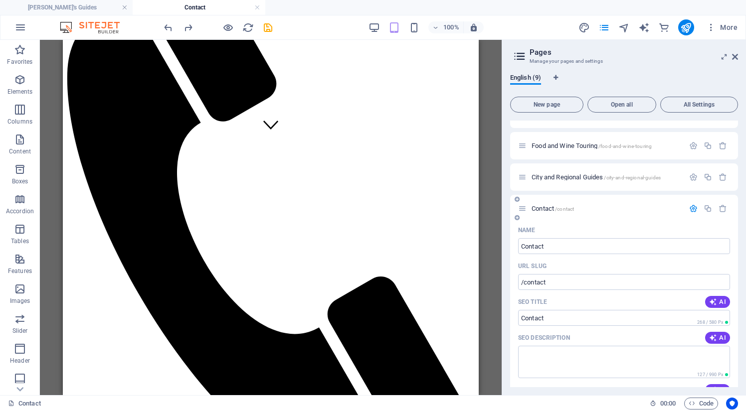
click at [692, 209] on icon "button" at bounding box center [693, 208] width 8 height 8
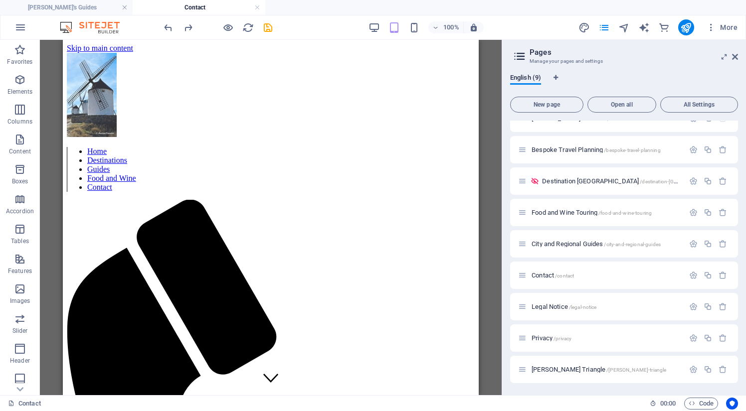
scroll to position [0, 0]
click at [574, 243] on span "City and Regional Guides /city-and-regional-guides" at bounding box center [595, 243] width 129 height 7
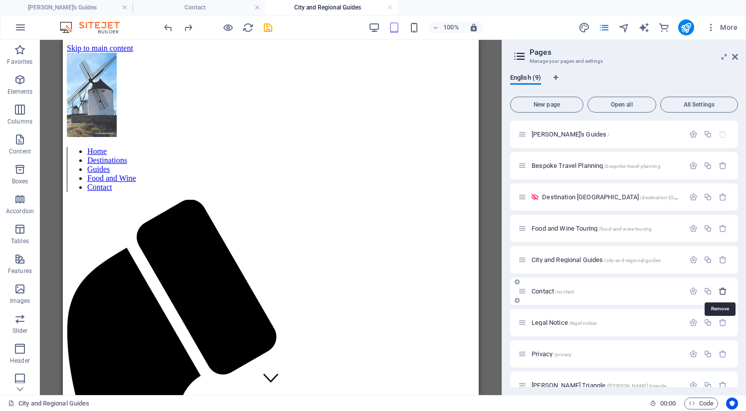
click at [721, 292] on icon "button" at bounding box center [722, 291] width 8 height 8
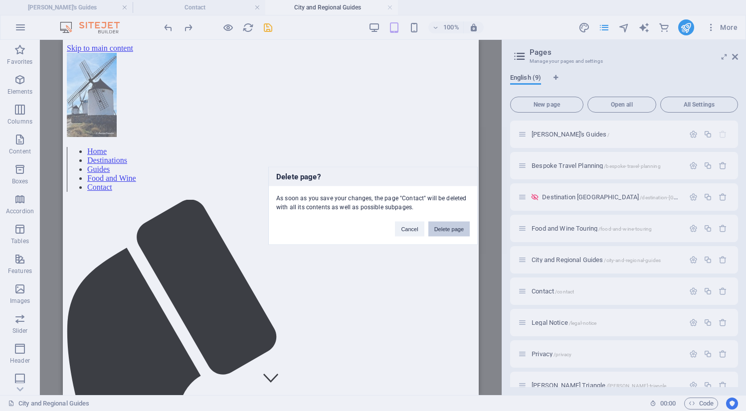
click at [449, 228] on button "Delete page" at bounding box center [448, 228] width 41 height 15
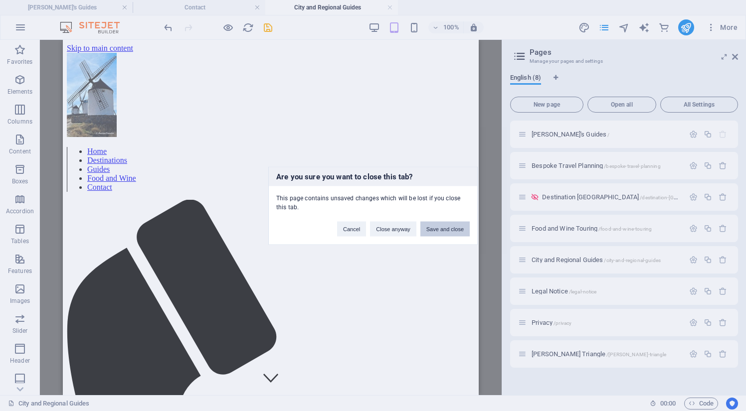
click at [445, 228] on button "Save and close" at bounding box center [444, 228] width 49 height 15
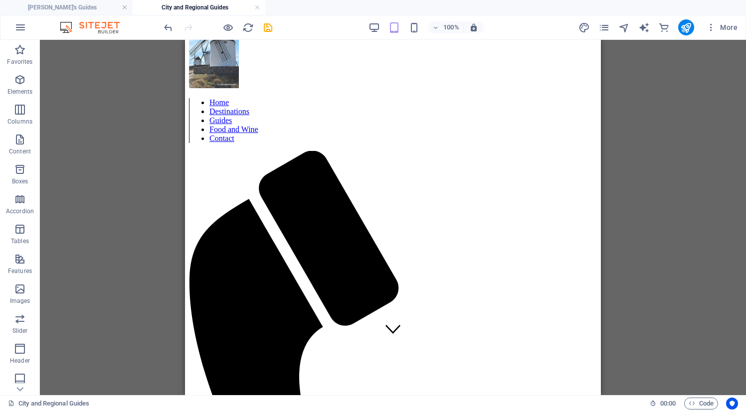
scroll to position [39, 0]
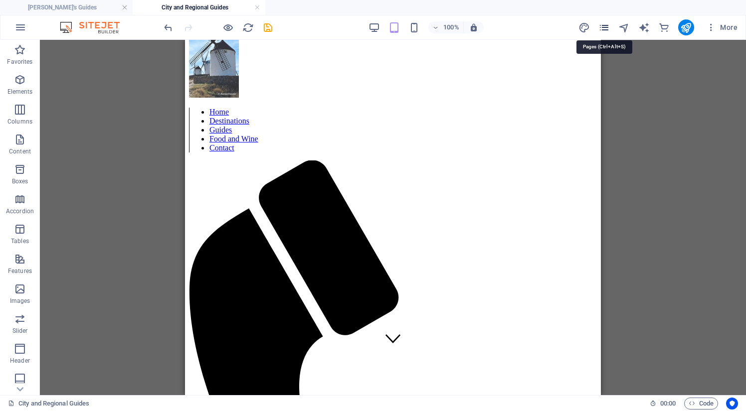
click at [603, 27] on icon "pages" at bounding box center [603, 27] width 11 height 11
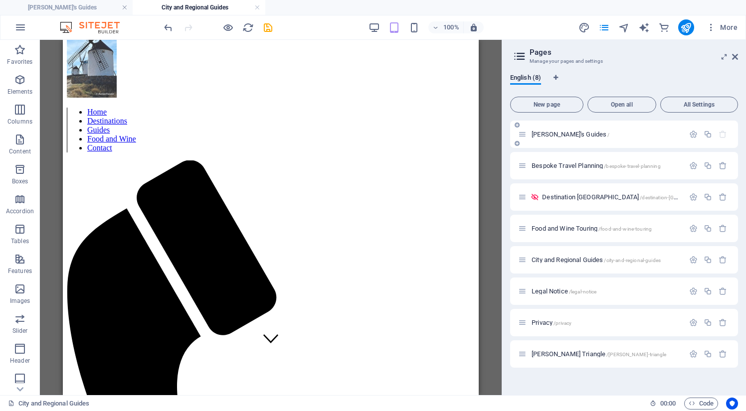
click at [563, 133] on span "[PERSON_NAME]'s Guides /" at bounding box center [570, 134] width 78 height 7
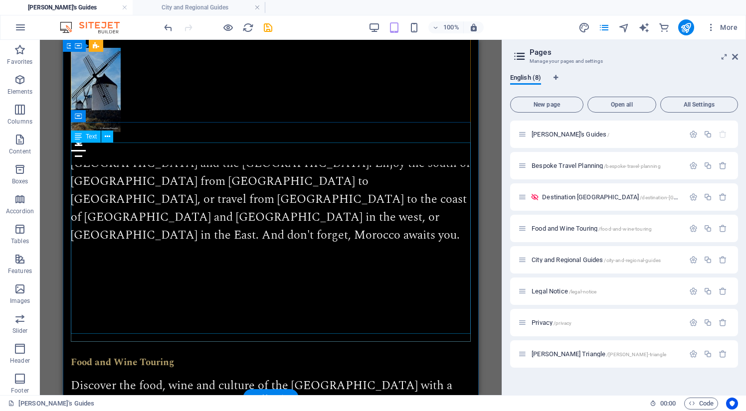
scroll to position [1194, 0]
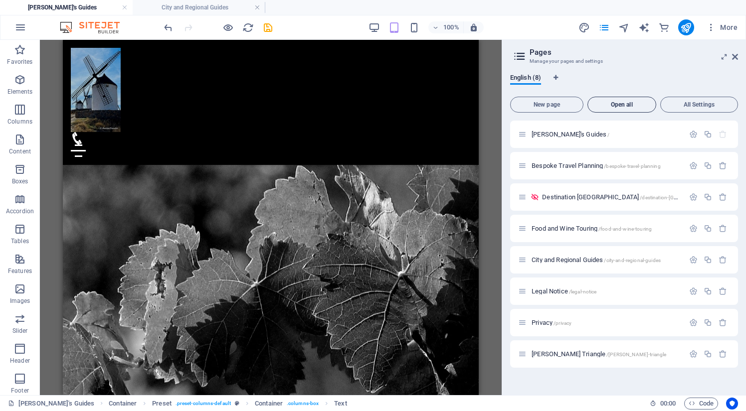
scroll to position [0, 0]
click at [686, 26] on icon "publish" at bounding box center [685, 27] width 11 height 11
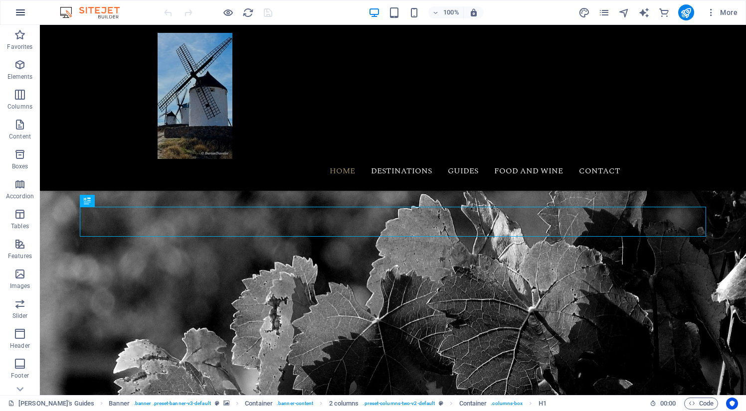
click at [22, 8] on icon "button" at bounding box center [20, 12] width 12 height 12
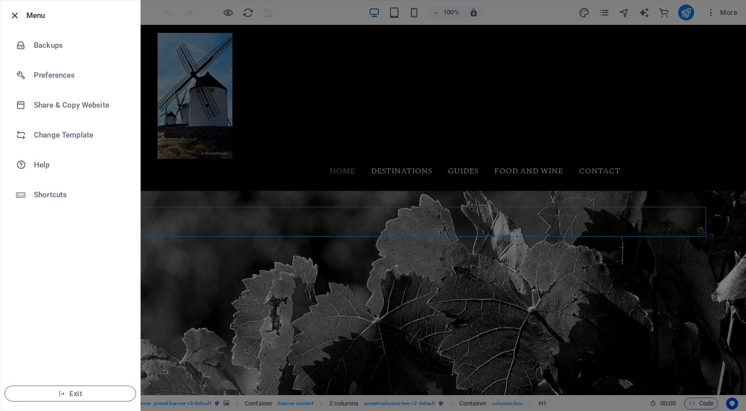
click at [15, 14] on icon "button" at bounding box center [14, 15] width 11 height 11
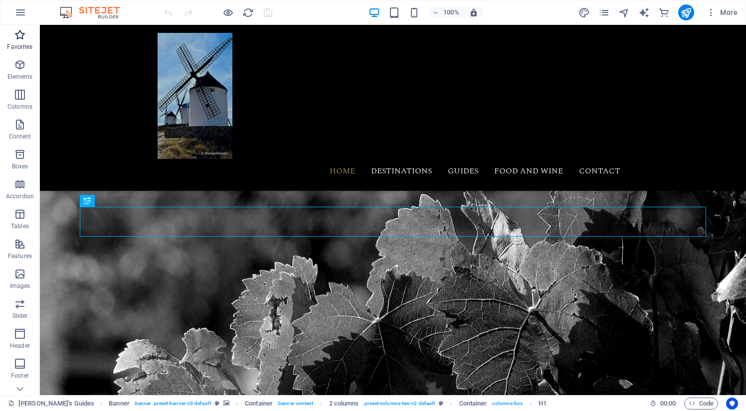
click at [19, 39] on icon "button" at bounding box center [20, 35] width 12 height 12
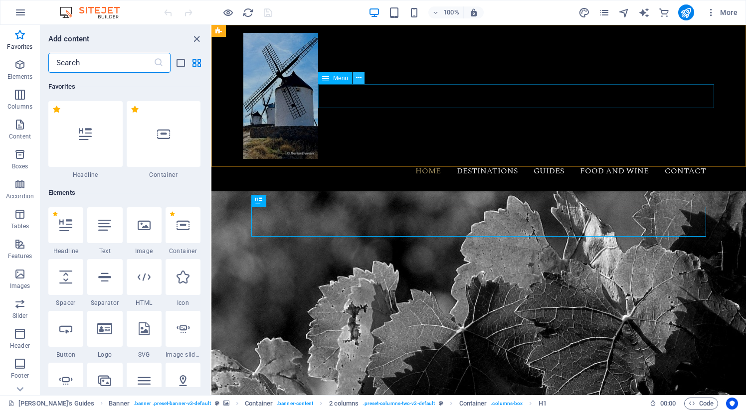
click at [360, 77] on icon at bounding box center [358, 78] width 5 height 10
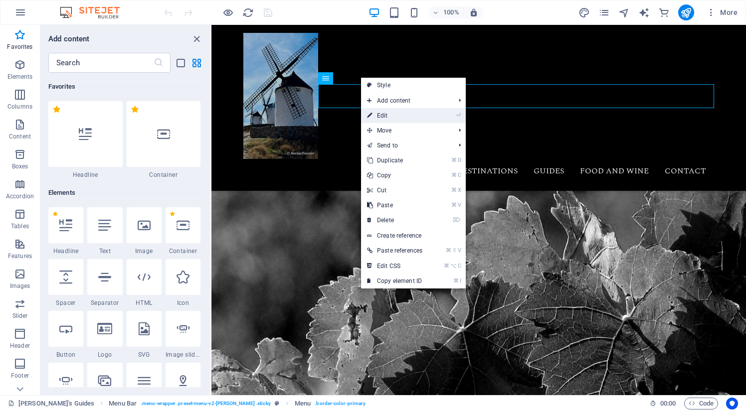
click at [380, 114] on link "⏎ Edit" at bounding box center [394, 115] width 67 height 15
select select
select select "1"
select select
select select "4"
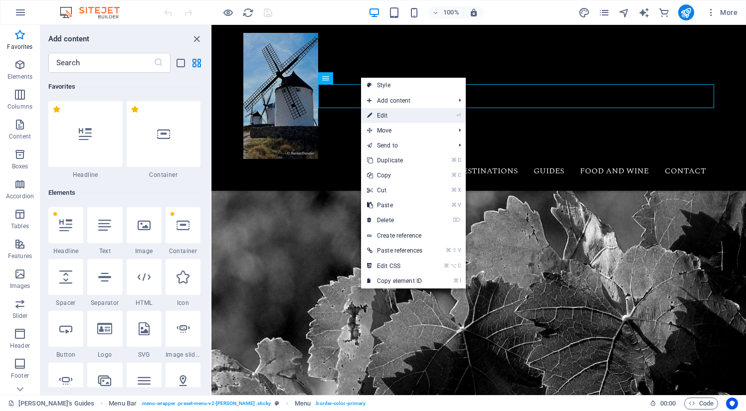
select select
select select "3"
select select
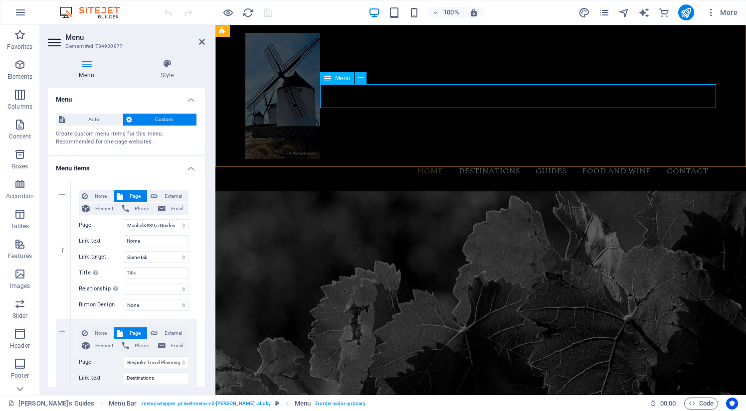
click at [708, 159] on nav "Home Destinations Guides Food and Wine Contact" at bounding box center [480, 171] width 470 height 24
click at [361, 76] on icon at bounding box center [360, 78] width 5 height 10
click at [327, 80] on icon at bounding box center [327, 78] width 7 height 12
click at [708, 159] on nav "Home Destinations Guides Food and Wine Contact" at bounding box center [480, 171] width 470 height 24
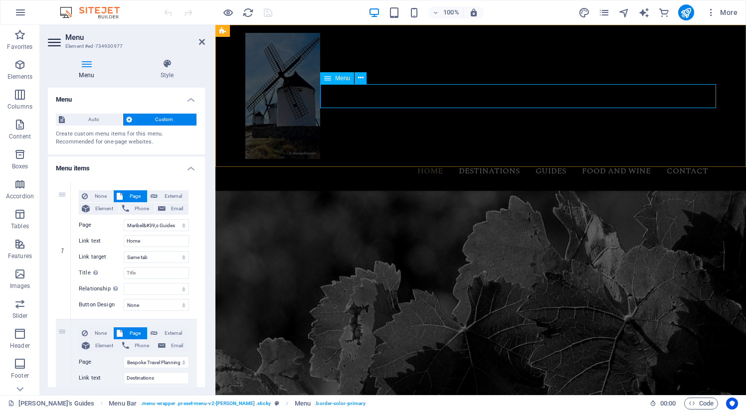
click at [708, 159] on nav "Home Destinations Guides Food and Wine Contact" at bounding box center [480, 171] width 470 height 24
click at [360, 76] on icon at bounding box center [360, 78] width 5 height 10
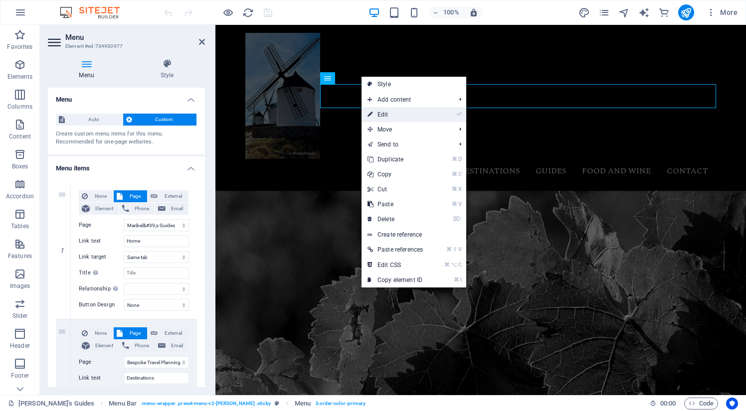
click at [432, 115] on li "⏎ Edit" at bounding box center [413, 114] width 105 height 15
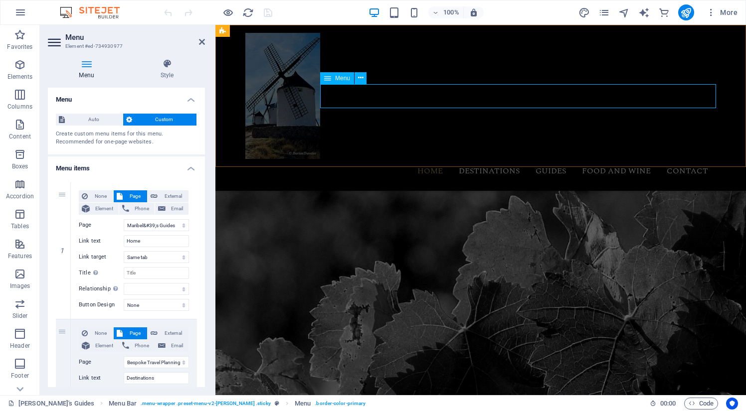
click at [345, 81] on span "Menu" at bounding box center [342, 78] width 15 height 6
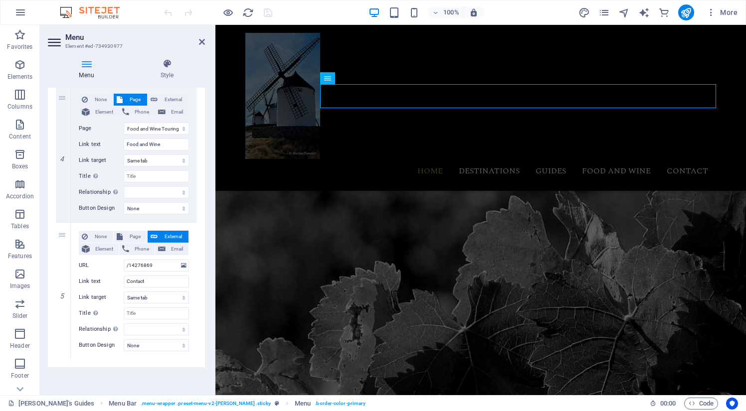
scroll to position [508, 0]
click at [63, 291] on icon at bounding box center [62, 291] width 5 height 7
select select
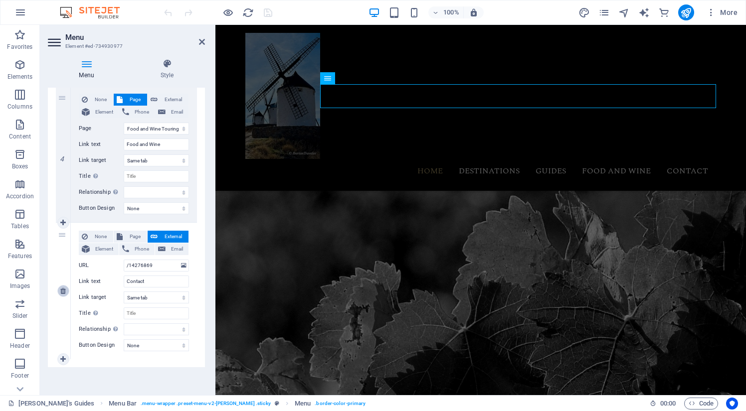
select select
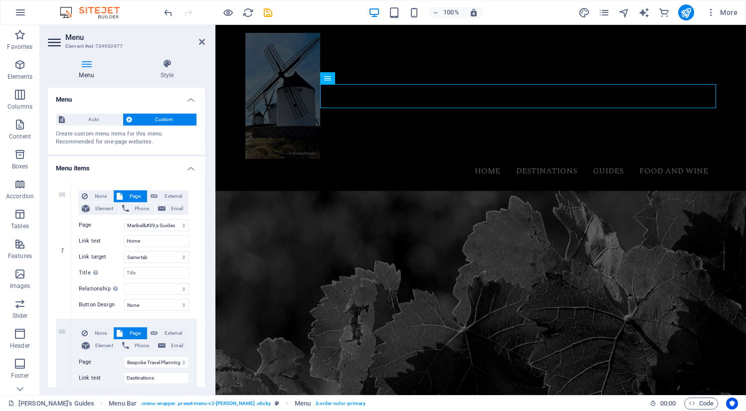
scroll to position [0, 0]
click at [202, 41] on icon at bounding box center [202, 42] width 6 height 8
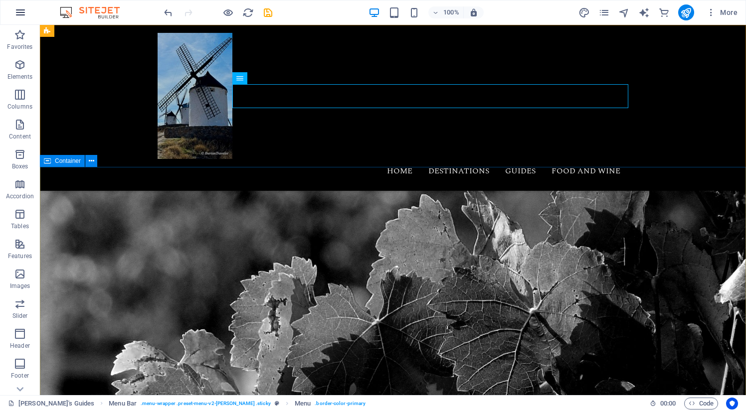
click at [19, 11] on icon "button" at bounding box center [20, 12] width 12 height 12
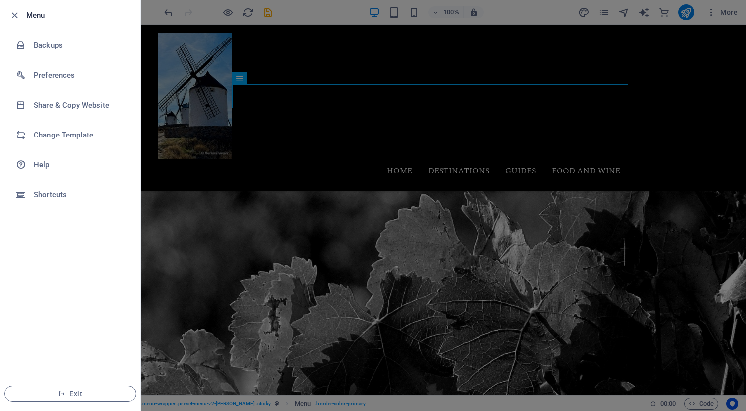
click at [19, 11] on icon "button" at bounding box center [14, 15] width 11 height 11
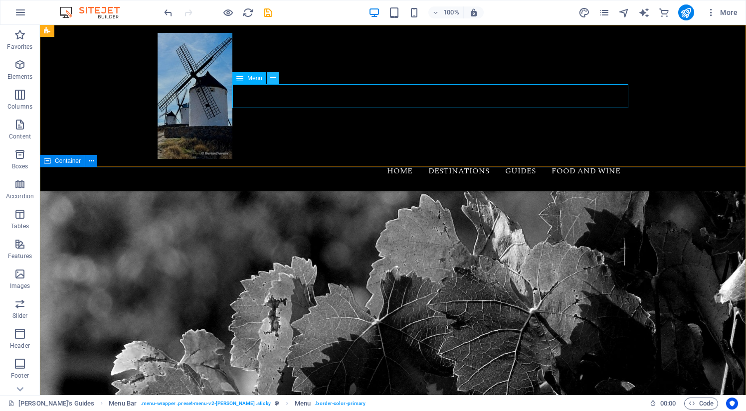
click at [273, 79] on icon at bounding box center [272, 78] width 5 height 10
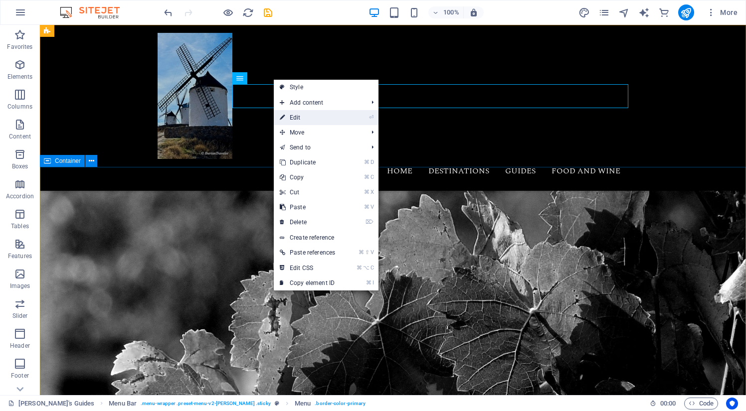
click at [300, 121] on link "⏎ Edit" at bounding box center [307, 117] width 67 height 15
select select
select select "1"
select select
select select "4"
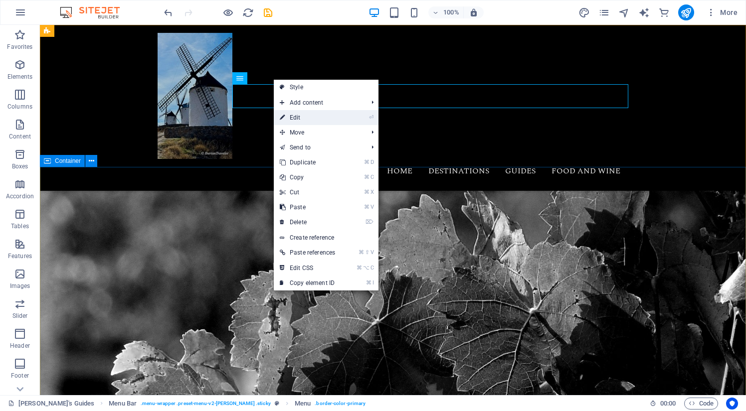
select select
select select "3"
select select
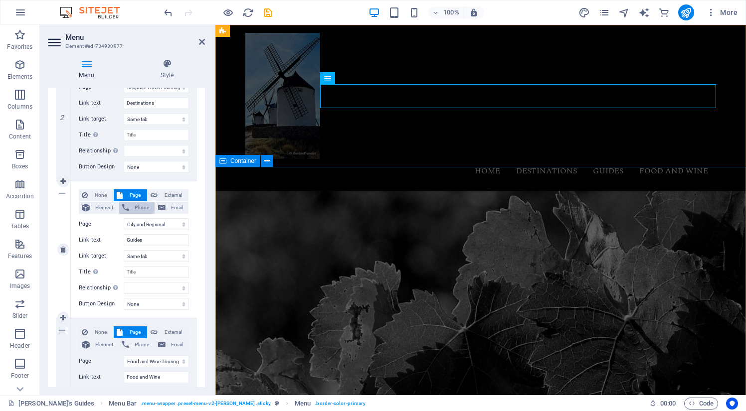
scroll to position [287, 0]
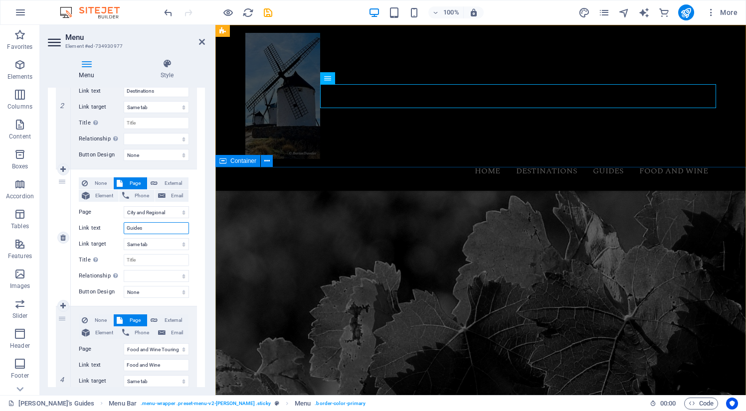
click at [127, 229] on input "Guides" at bounding box center [156, 228] width 65 height 12
type input "MaGuides"
select select
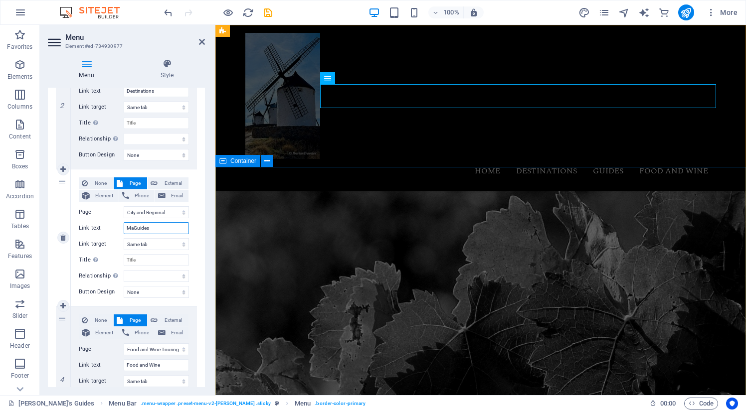
select select
type input "MaribelGuides"
select select
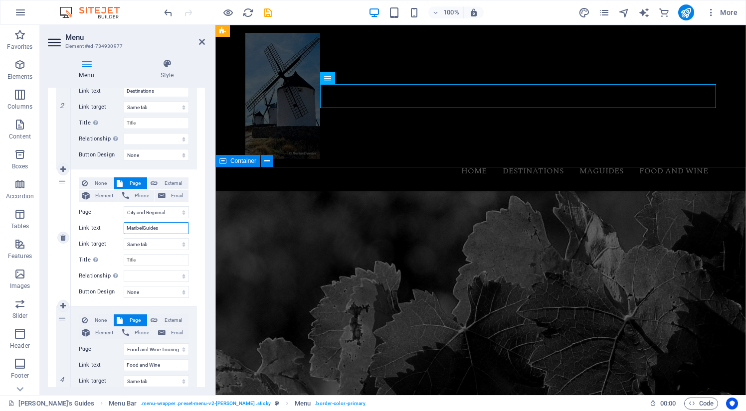
select select
type input "[PERSON_NAME]'s Guides"
select select
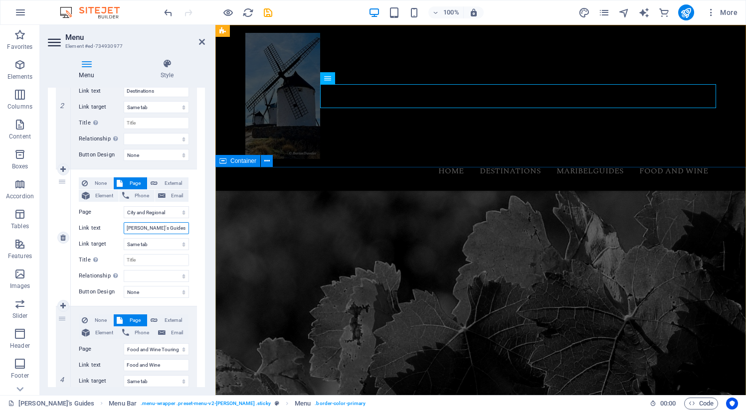
select select
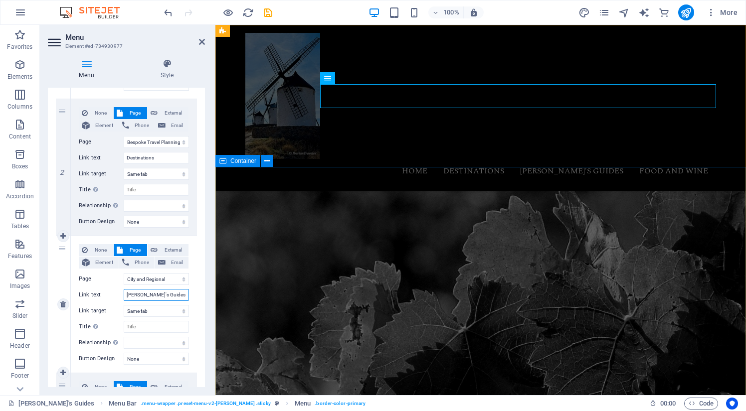
scroll to position [212, 0]
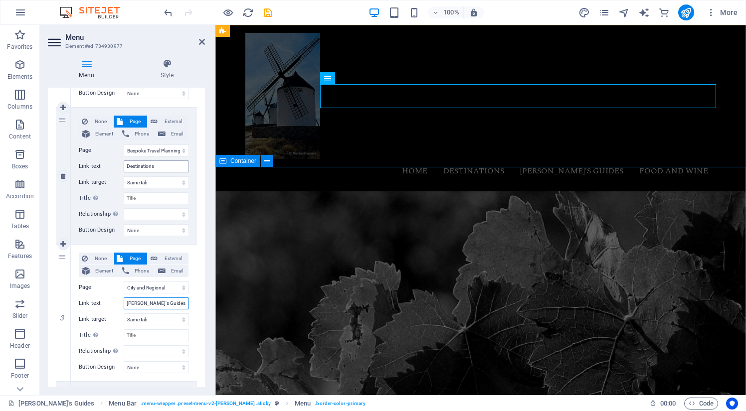
type input "[PERSON_NAME]'s Guides"
click at [162, 165] on input "Destinations" at bounding box center [156, 166] width 65 height 12
type input "Destinations by"
select select
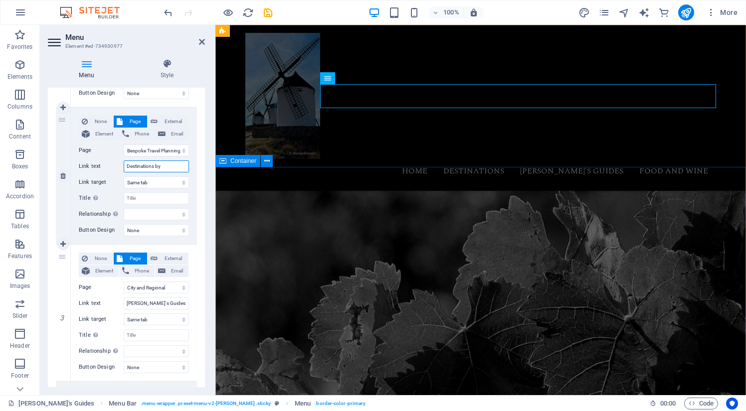
select select
type input "Destinations"
select select
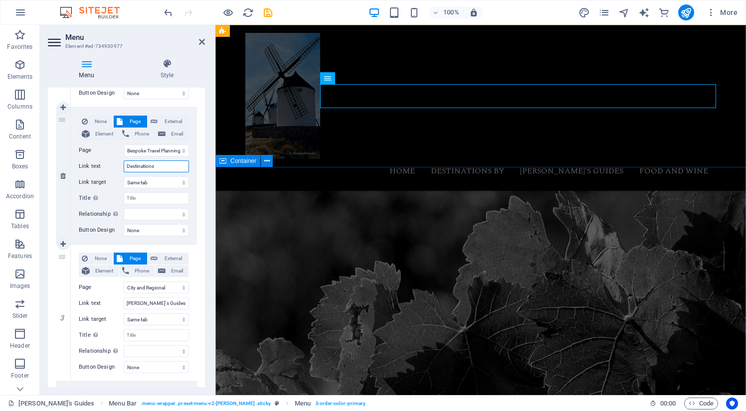
select select
type input "Destinations By"
select select
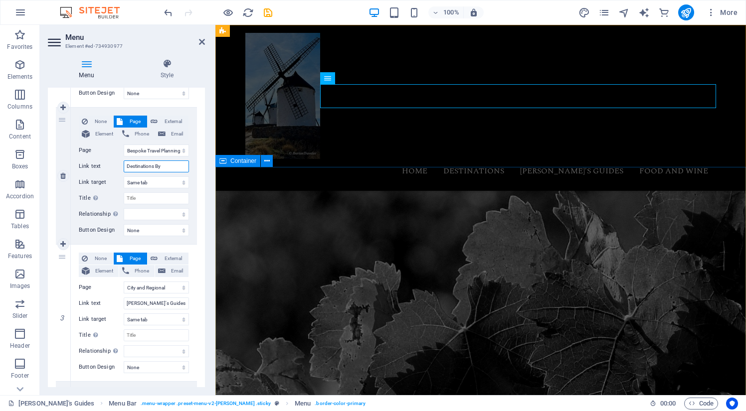
select select
type input "Destinations By Maa"
select select
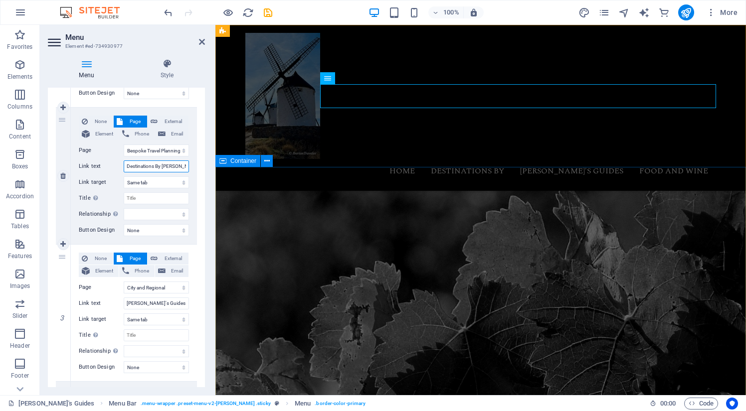
select select
type input "Destinations By Maribel"
select select
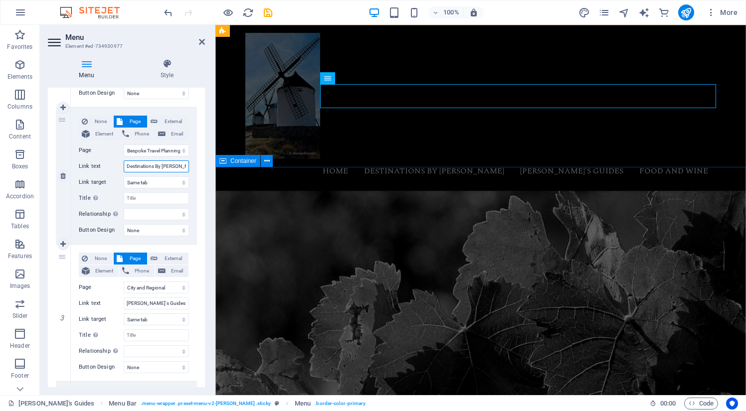
select select
type input "Destinations By Maribel"
click at [195, 204] on div "1 None Page External Element Phone Email Page Maribel&#39;s Guides Bespoke Trav…" at bounding box center [126, 245] width 157 height 564
click at [664, 159] on nav "Home Destinations By Maribel Maribel's Guides Food and Wine" at bounding box center [480, 171] width 470 height 24
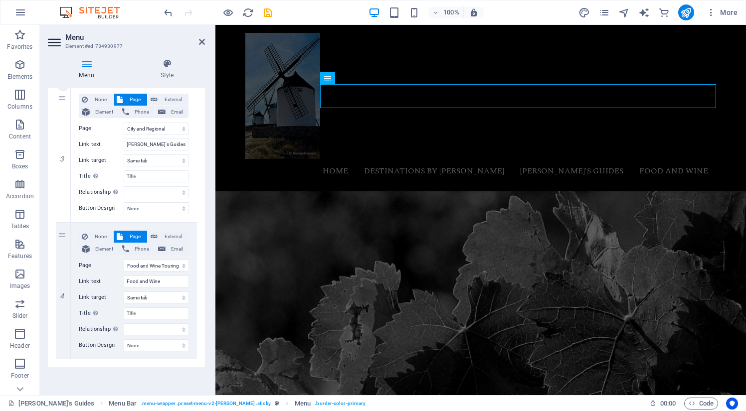
scroll to position [371, 0]
click at [166, 280] on input "Food and Wine" at bounding box center [156, 282] width 65 height 12
type input "Food and Wine"
select select
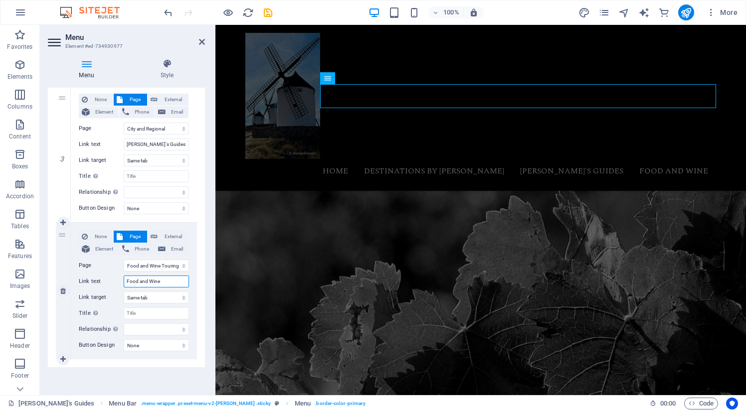
select select
type input "Food and Wine Tours"
select select
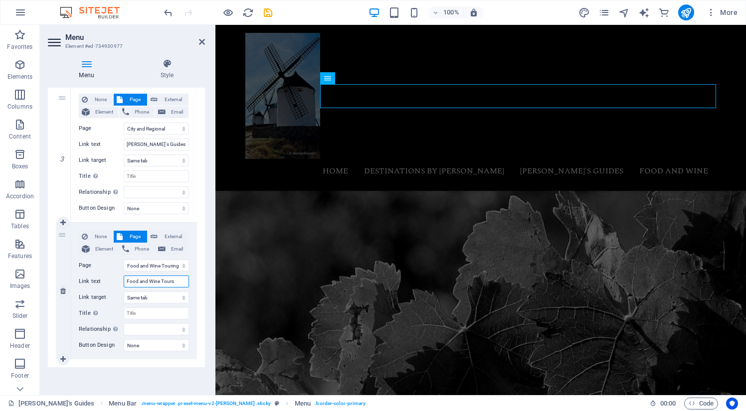
select select
click at [202, 41] on icon at bounding box center [202, 42] width 6 height 8
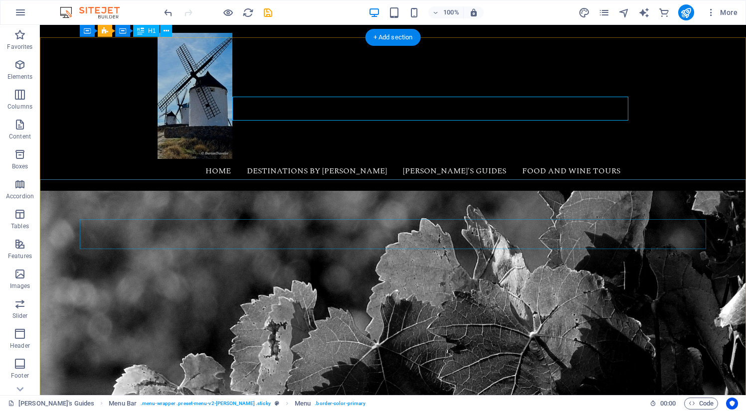
scroll to position [0, 0]
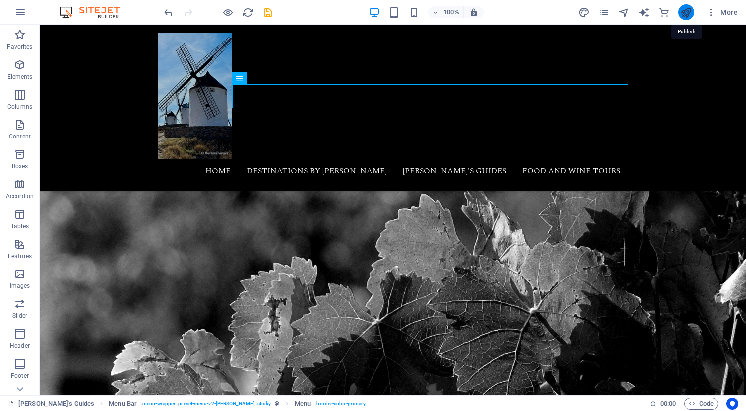
click at [689, 9] on icon "publish" at bounding box center [685, 12] width 11 height 11
